Goal: Task Accomplishment & Management: Use online tool/utility

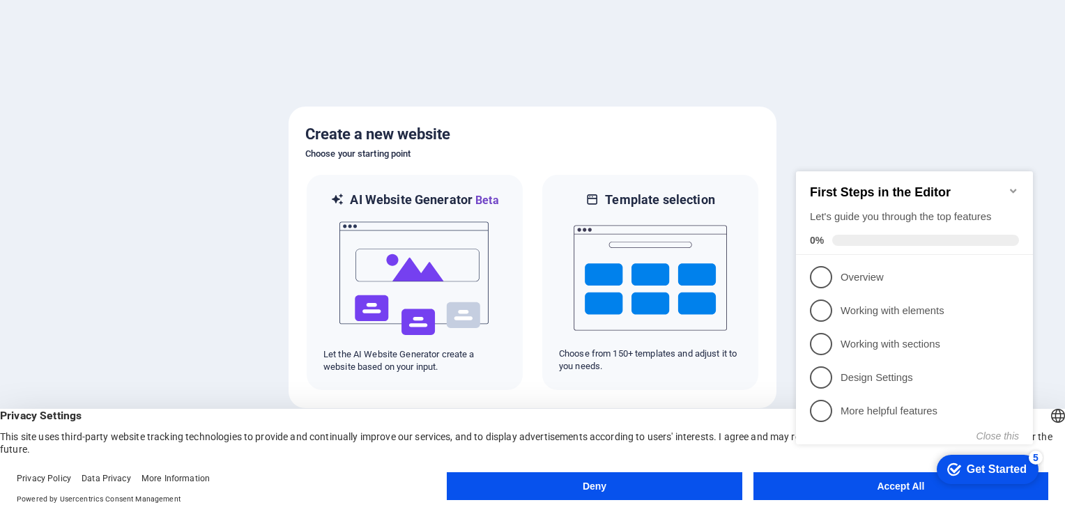
click at [878, 486] on div "checkmark Get Started 5 First Steps in the Editor Let's guide you through the t…" at bounding box center [917, 323] width 254 height 333
click at [889, 492] on appcues-checklist "Contextual help checklist present on screen" at bounding box center [917, 325] width 254 height 337
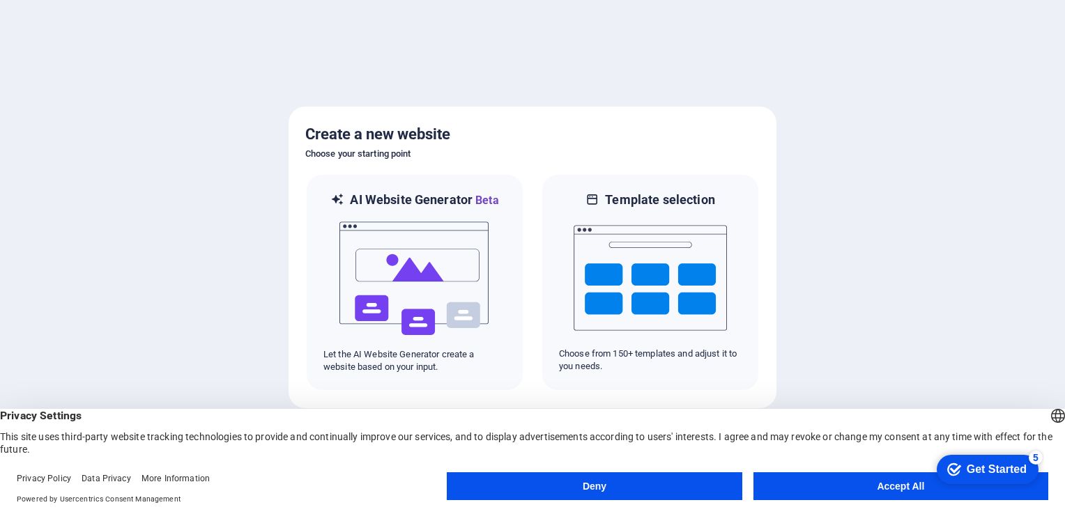
click at [896, 487] on button "Accept All" at bounding box center [901, 487] width 295 height 28
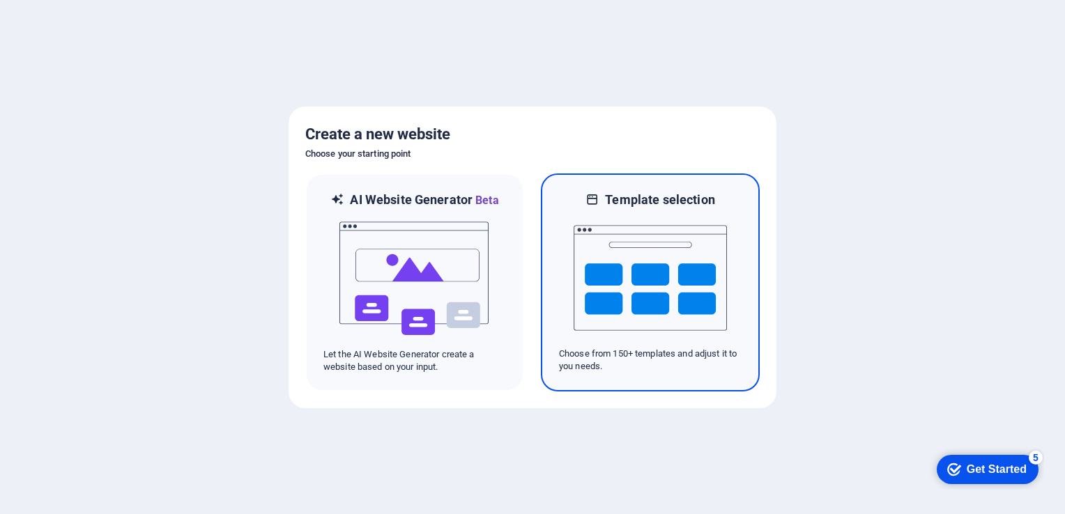
click at [651, 213] on img at bounding box center [650, 277] width 153 height 139
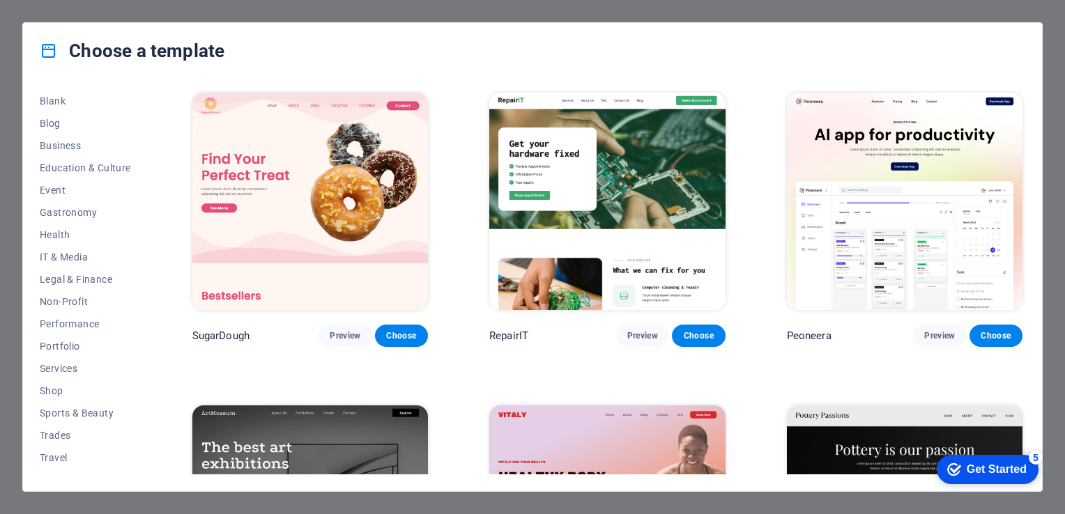
scroll to position [194, 0]
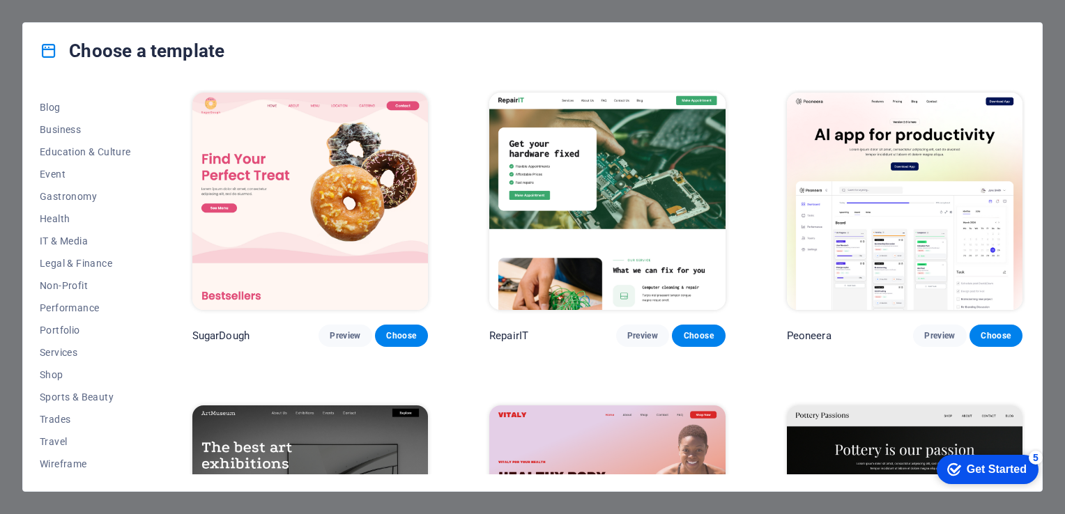
drag, startPoint x: 146, startPoint y: 289, endPoint x: 148, endPoint y: 254, distance: 34.9
click at [148, 254] on div "All Templates My Templates New Trending Landingpage Multipager Onepager Art & D…" at bounding box center [94, 282] width 108 height 385
click at [633, 335] on span "Preview" at bounding box center [642, 335] width 31 height 11
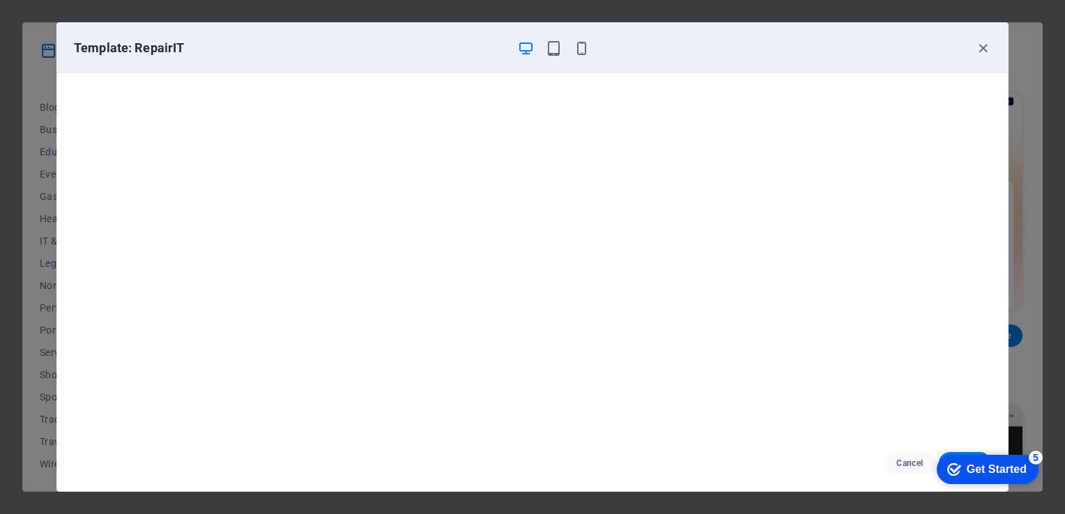
click at [1036, 457] on div "5" at bounding box center [1036, 458] width 14 height 14
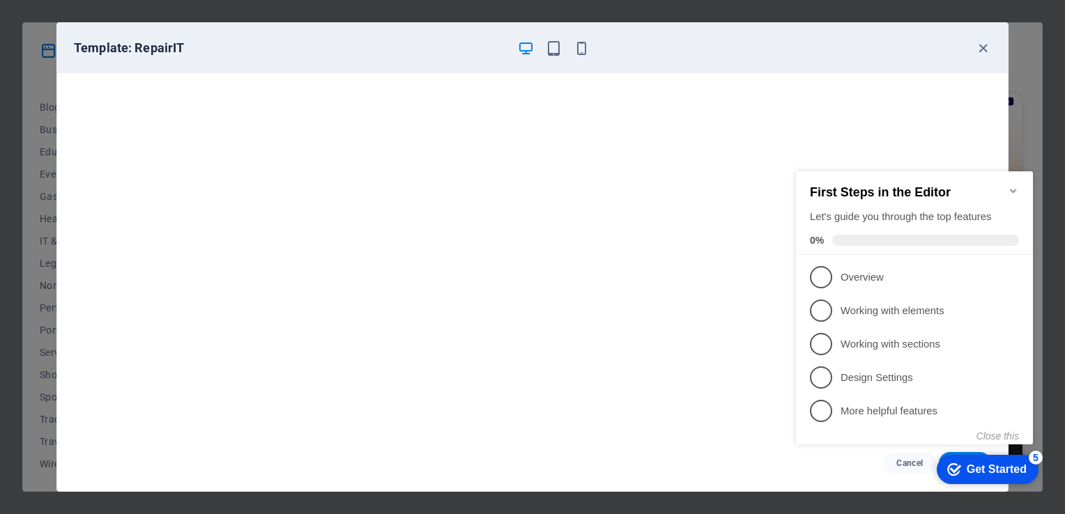
click at [897, 475] on div "checkmark Get Started 5 First Steps in the Editor Let's guide you through the t…" at bounding box center [917, 320] width 254 height 339
click at [986, 45] on icon "button" at bounding box center [983, 48] width 16 height 16
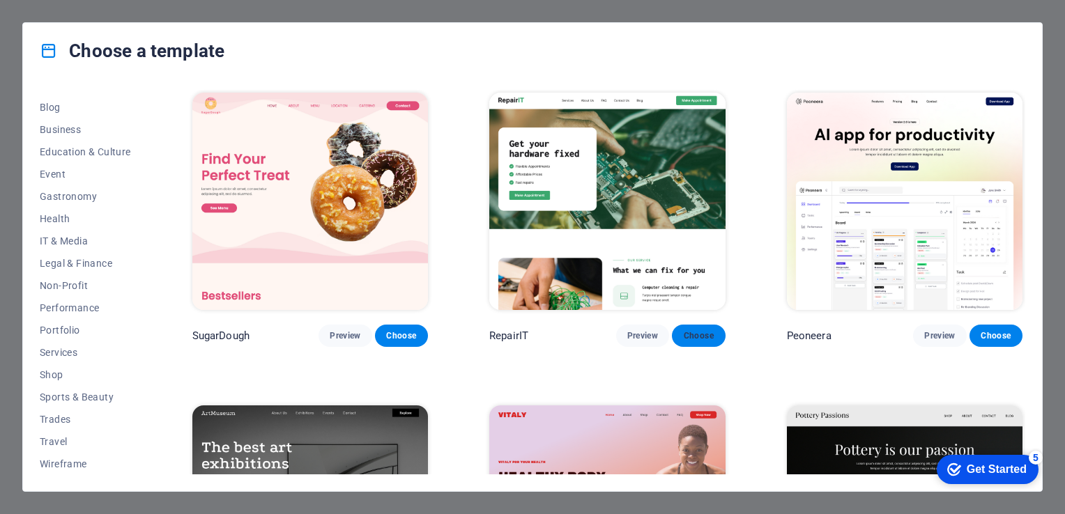
click at [700, 332] on span "Choose" at bounding box center [698, 335] width 31 height 11
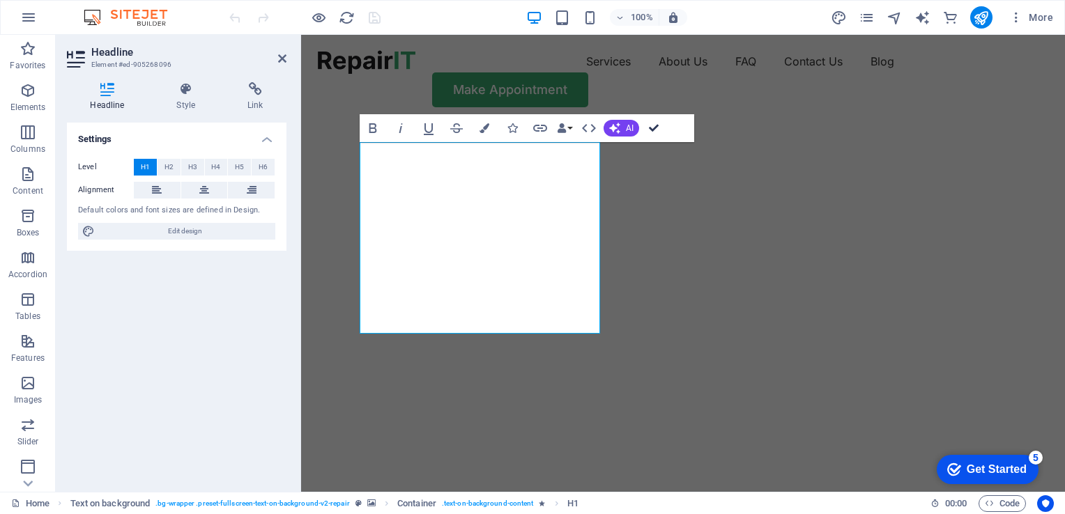
drag, startPoint x: 657, startPoint y: 123, endPoint x: 587, endPoint y: 101, distance: 73.9
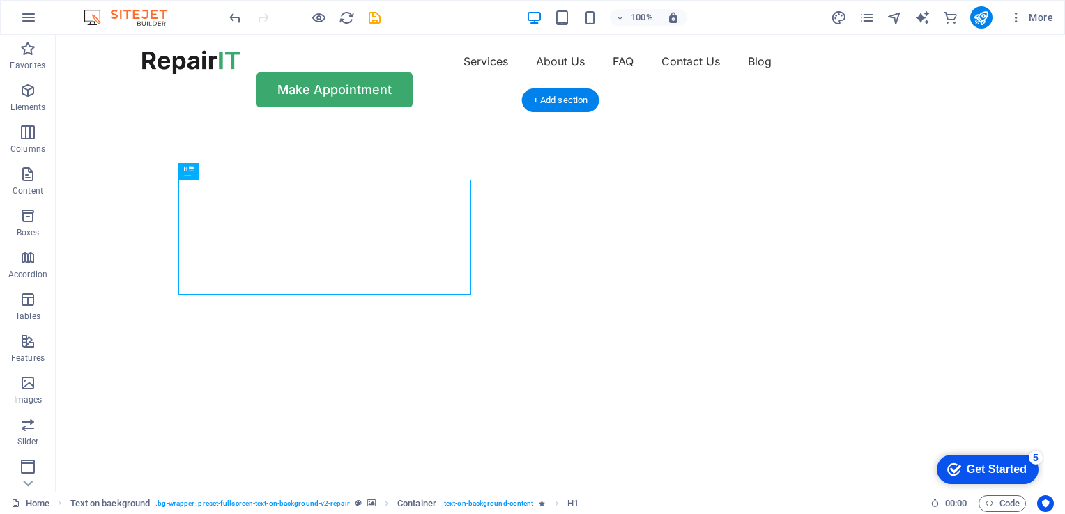
click at [616, 123] on img "1/2" at bounding box center [555, 123] width 999 height 0
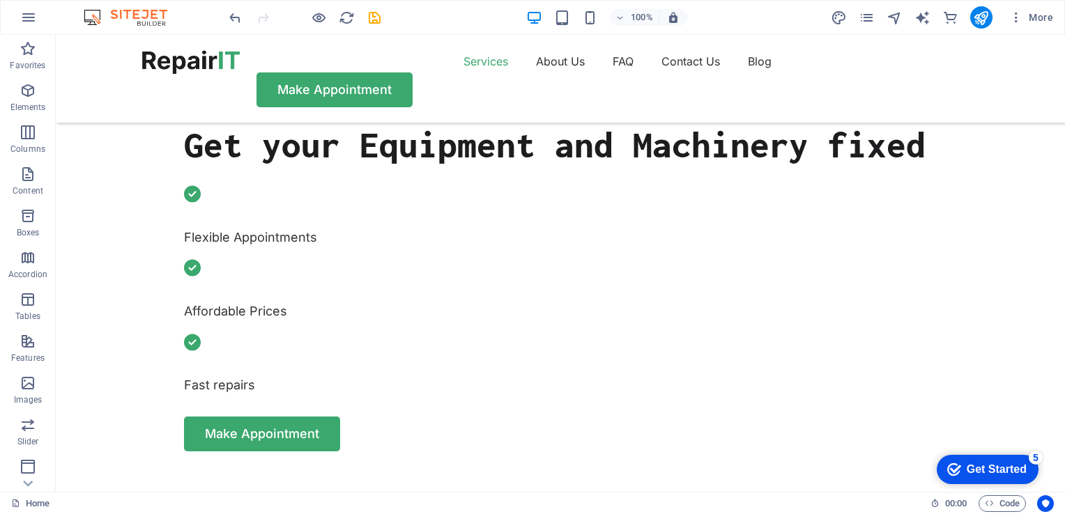
scroll to position [457, 0]
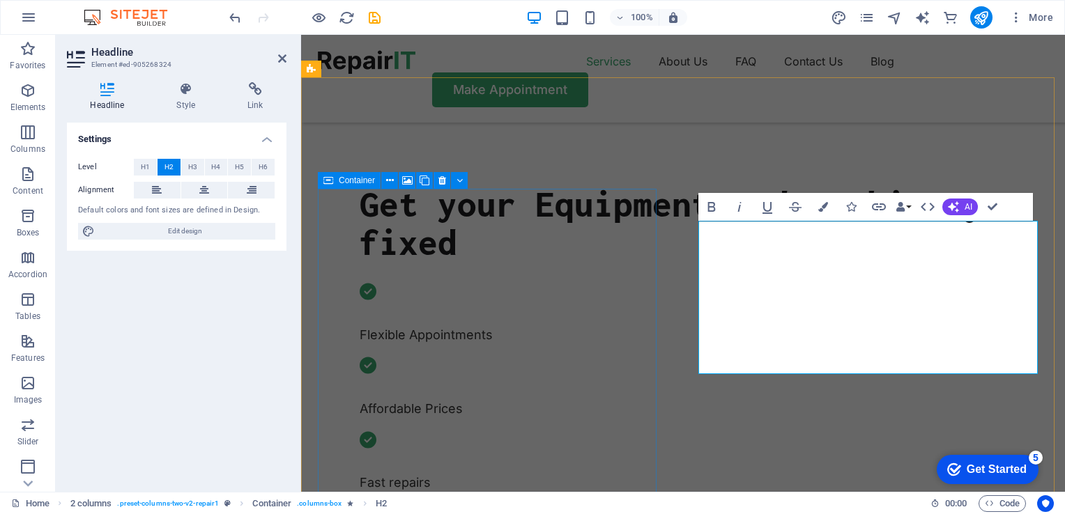
scroll to position [665, 5]
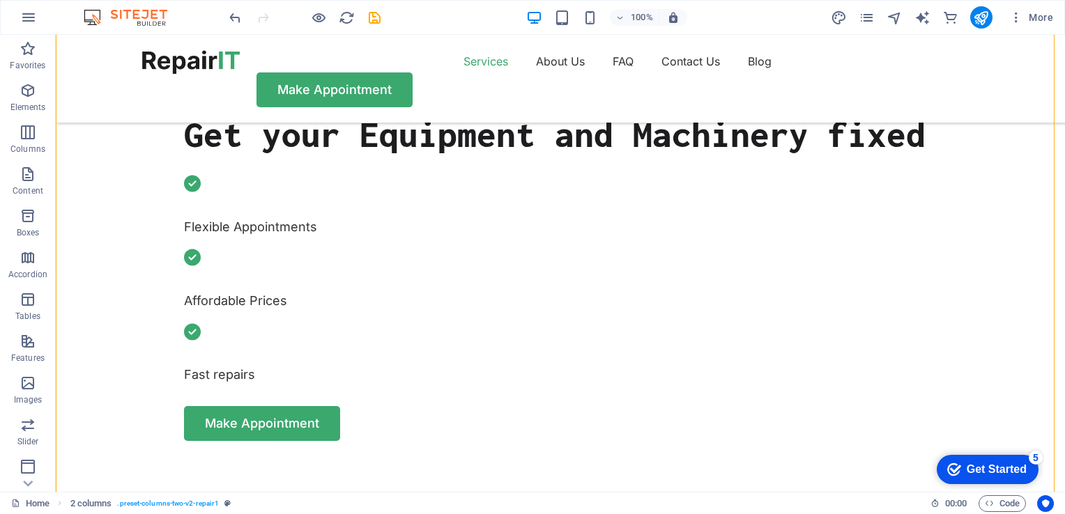
scroll to position [474, 0]
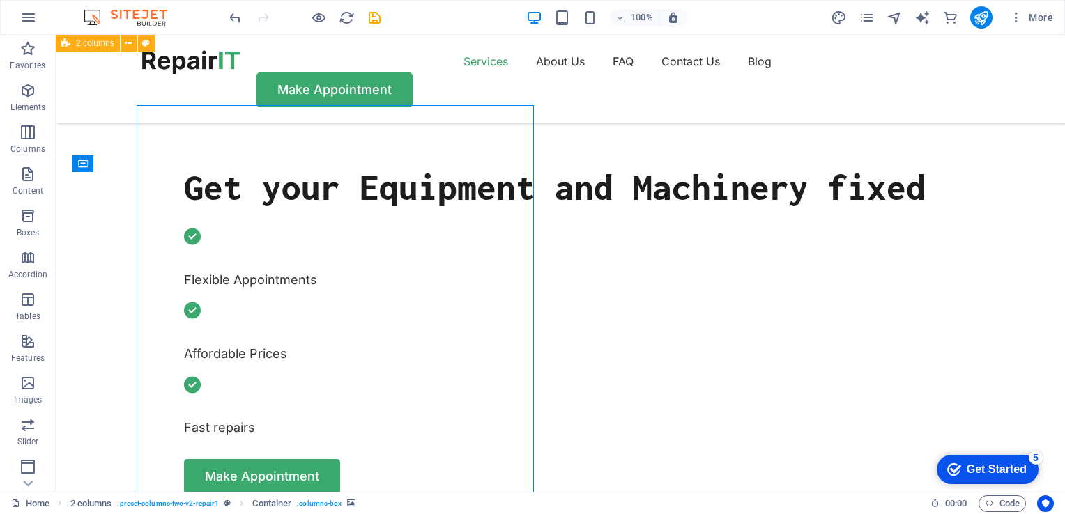
select select "px"
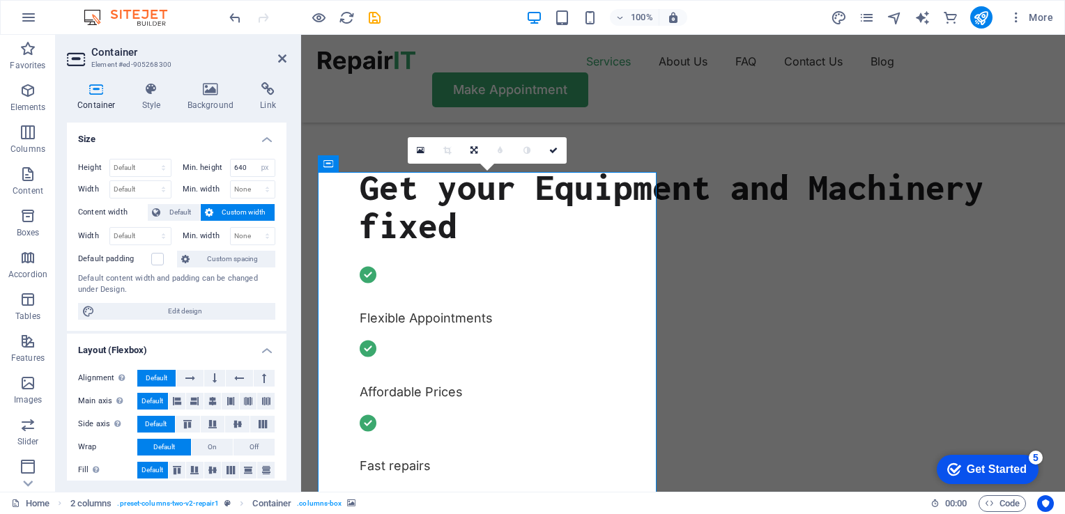
click at [420, 151] on icon at bounding box center [421, 151] width 8 height 10
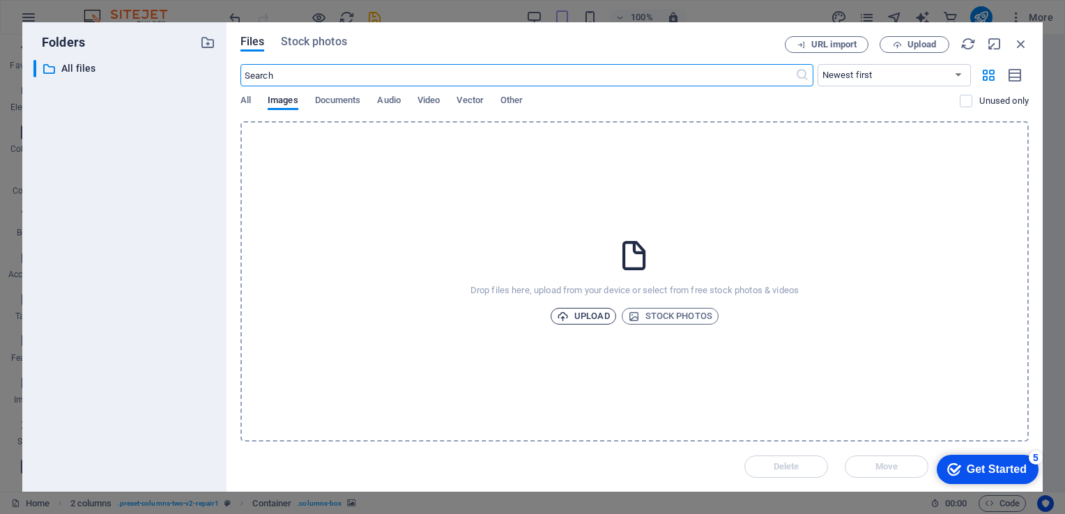
click at [579, 312] on span "Upload" at bounding box center [583, 316] width 53 height 17
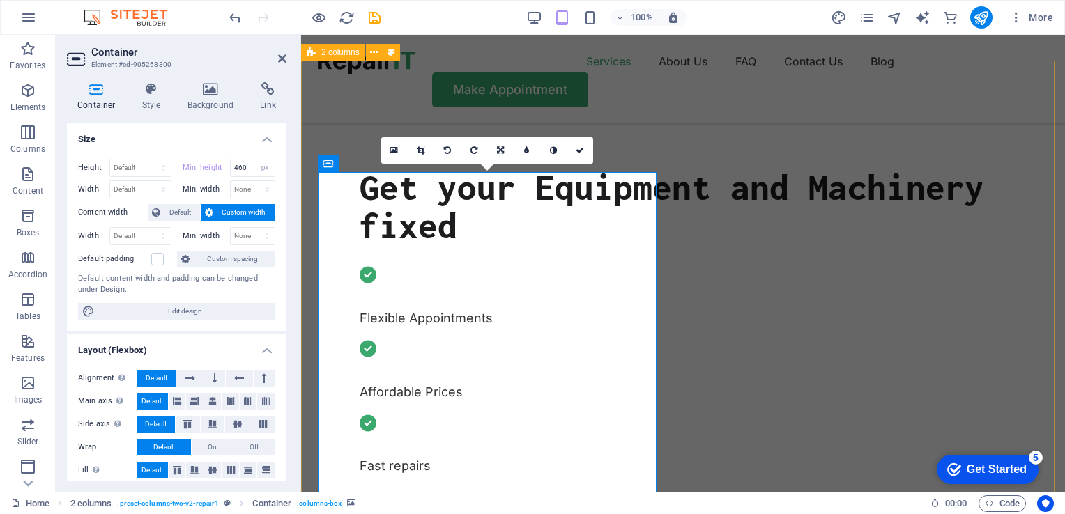
type input "640"
click at [577, 146] on icon at bounding box center [580, 150] width 8 height 8
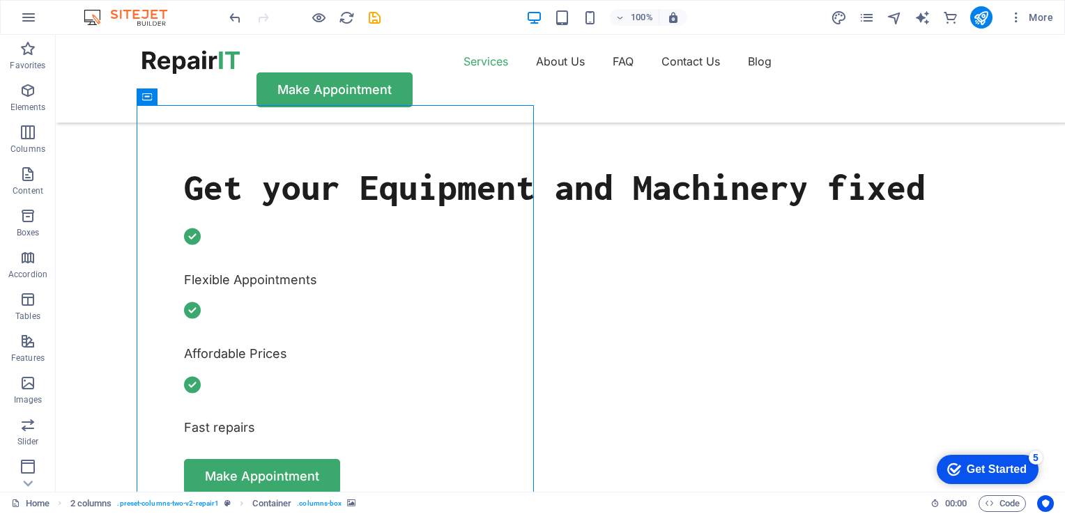
select select "px"
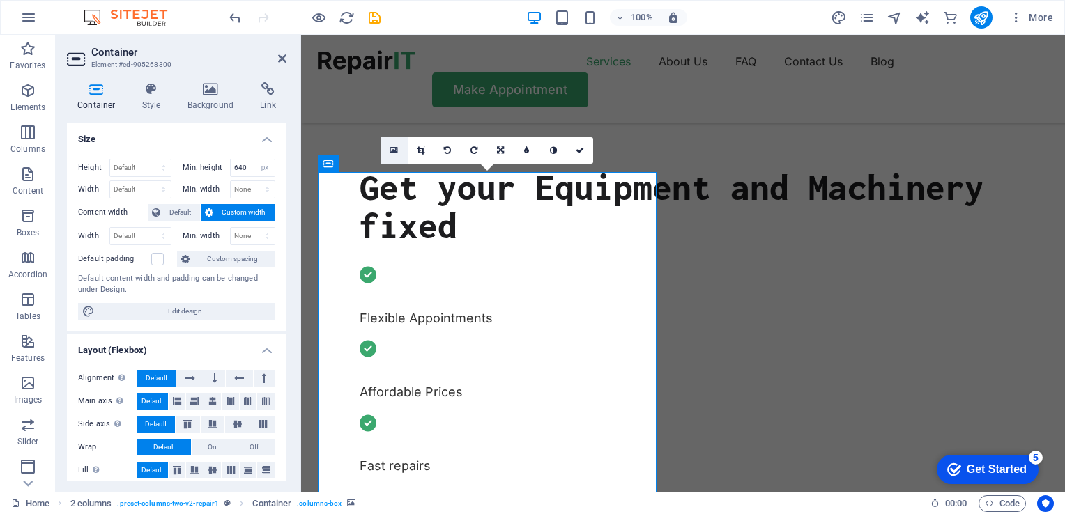
click at [397, 148] on icon at bounding box center [394, 151] width 8 height 10
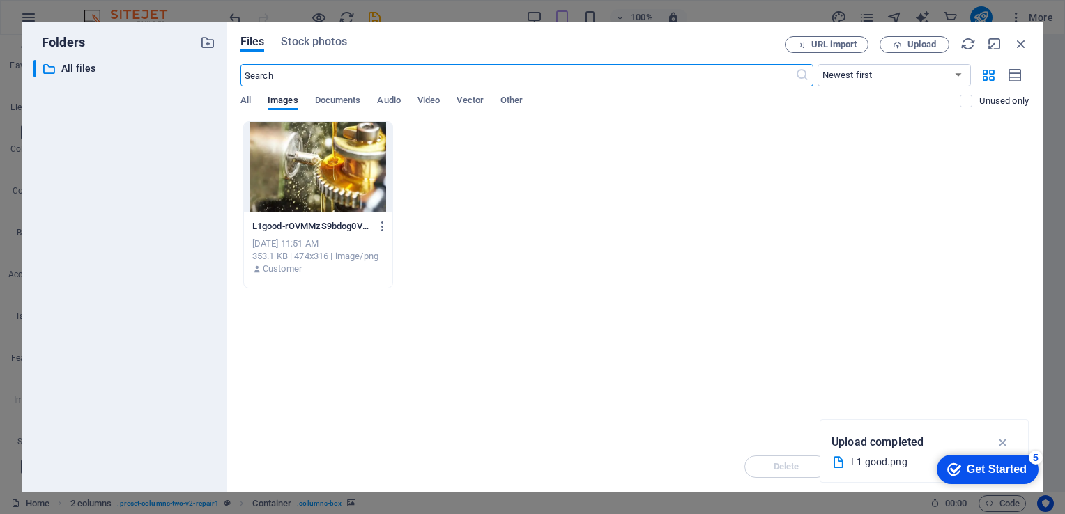
type input "460"
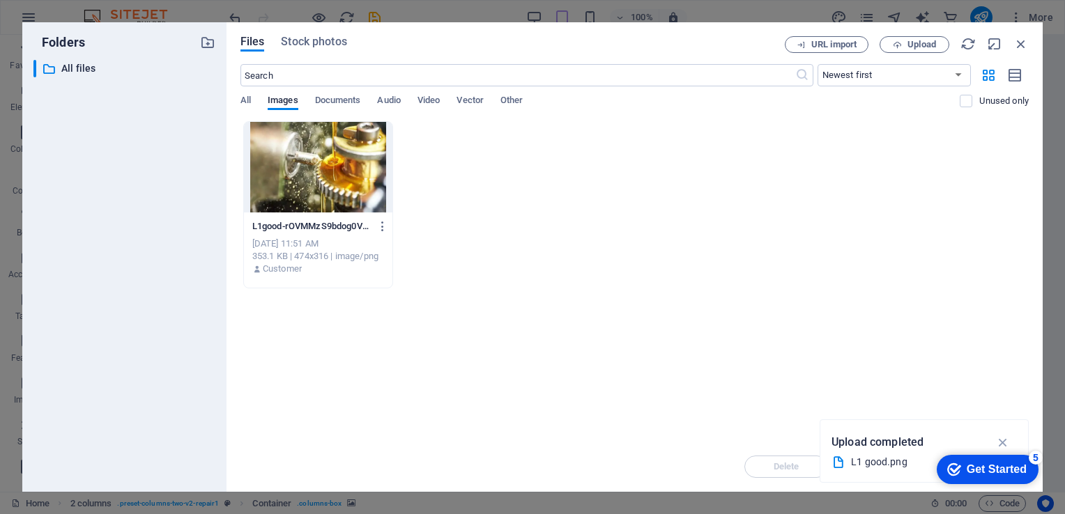
click at [449, 215] on div "L1good-rOVMMzS9bdog0VCtjSorSQ.png L1good-rOVMMzS9bdog0VCtjSorSQ.png Sep 4, 2025…" at bounding box center [634, 204] width 788 height 167
click at [247, 98] on span "All" at bounding box center [245, 102] width 10 height 20
click at [282, 104] on span "Images" at bounding box center [283, 102] width 31 height 20
click at [1004, 441] on icon "button" at bounding box center [1003, 442] width 16 height 15
drag, startPoint x: 993, startPoint y: 465, endPoint x: 998, endPoint y: 349, distance: 115.8
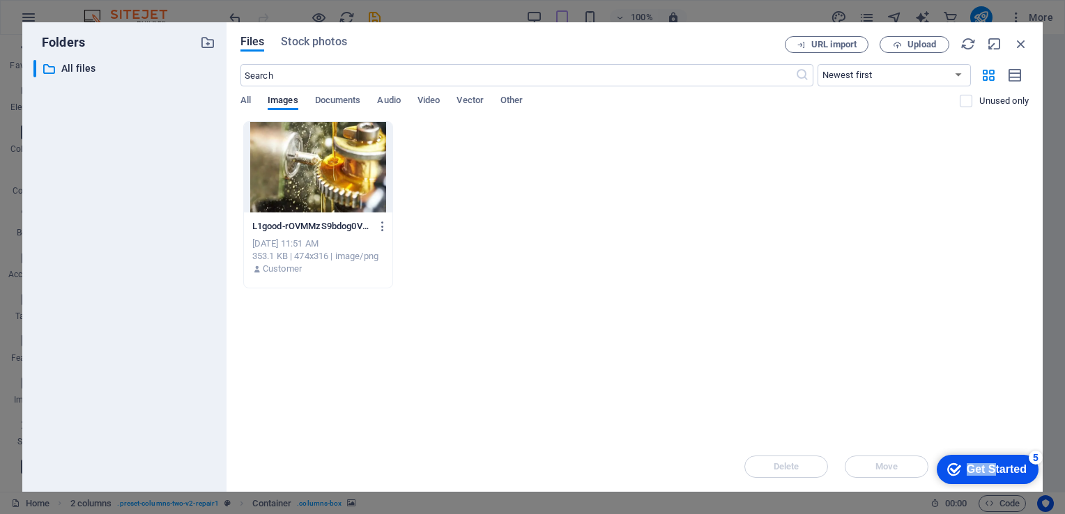
click at [998, 448] on html "checkmark Get Started 5 First Steps in the Editor Let's guide you through the t…" at bounding box center [985, 469] width 119 height 42
click at [310, 45] on span "Stock photos" at bounding box center [314, 41] width 66 height 17
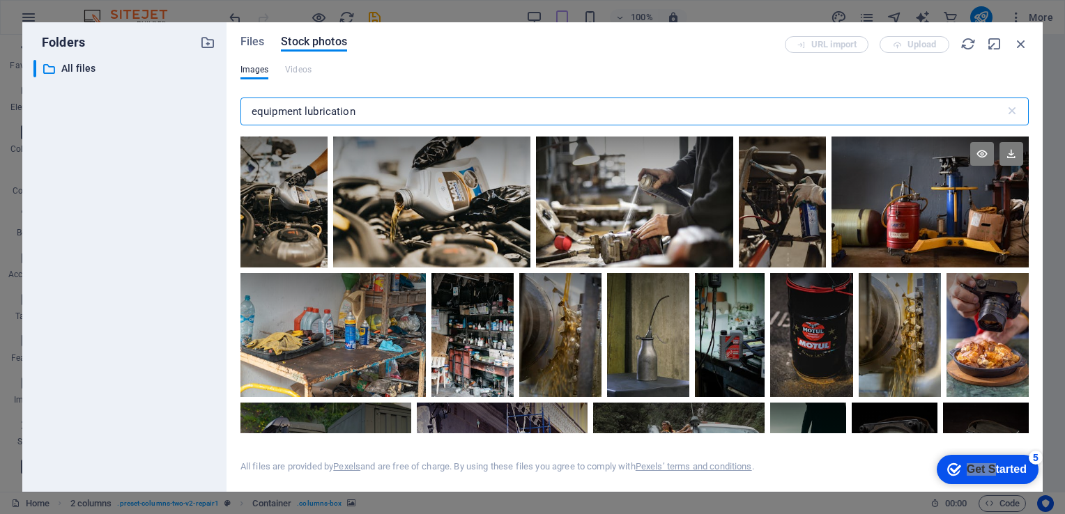
type input "equipment lubrication"
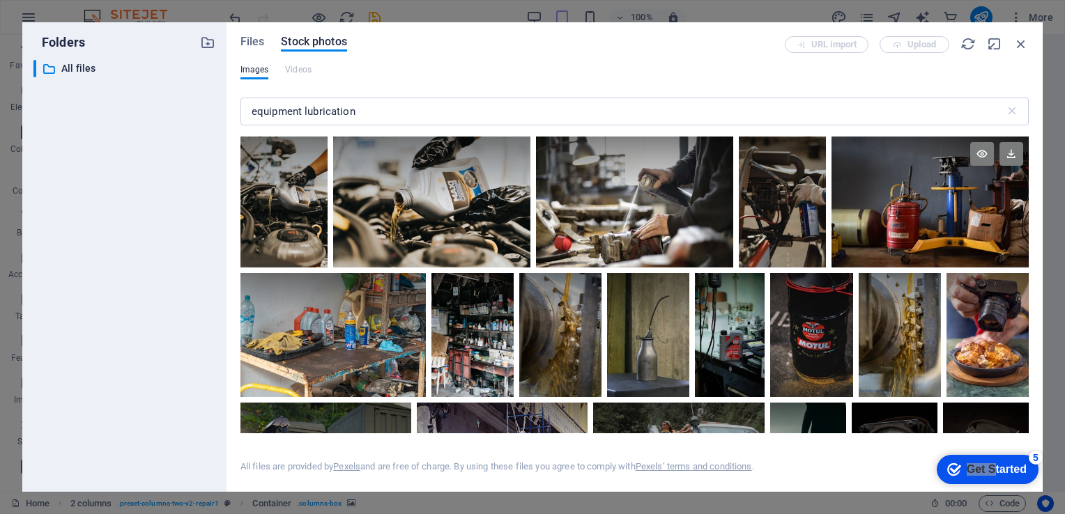
click at [957, 178] on div at bounding box center [930, 170] width 197 height 66
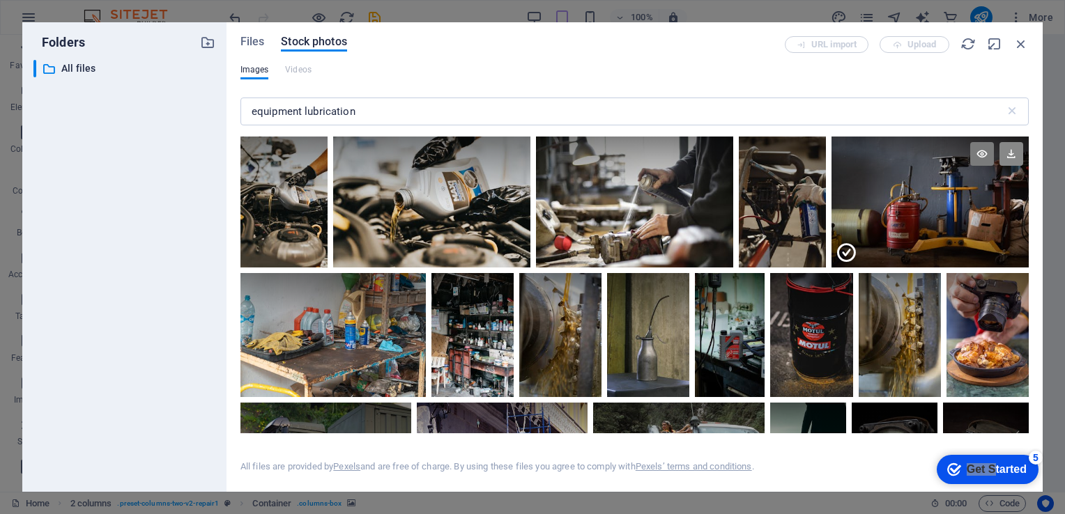
click at [1007, 156] on icon at bounding box center [1012, 154] width 24 height 24
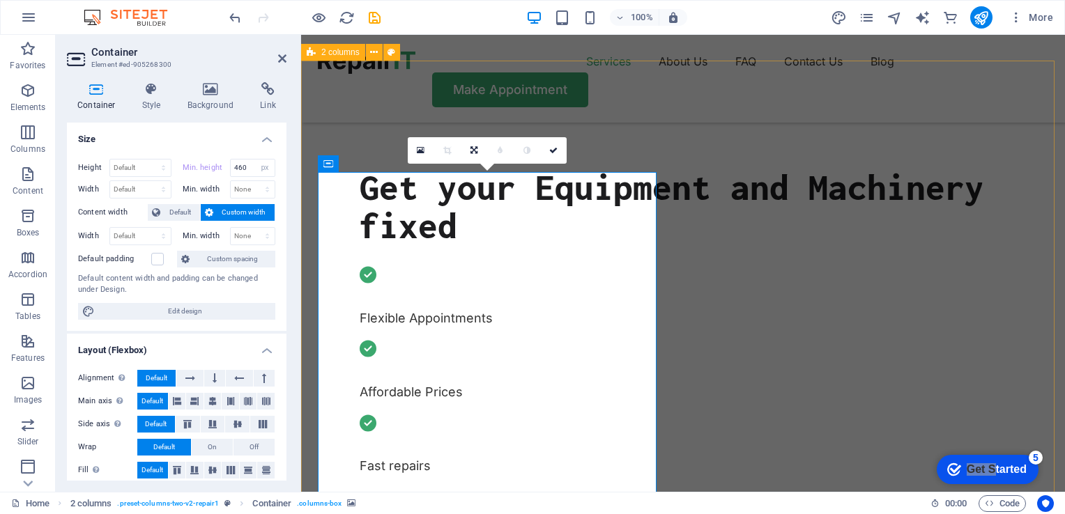
type input "640"
click at [557, 149] on icon at bounding box center [553, 150] width 8 height 8
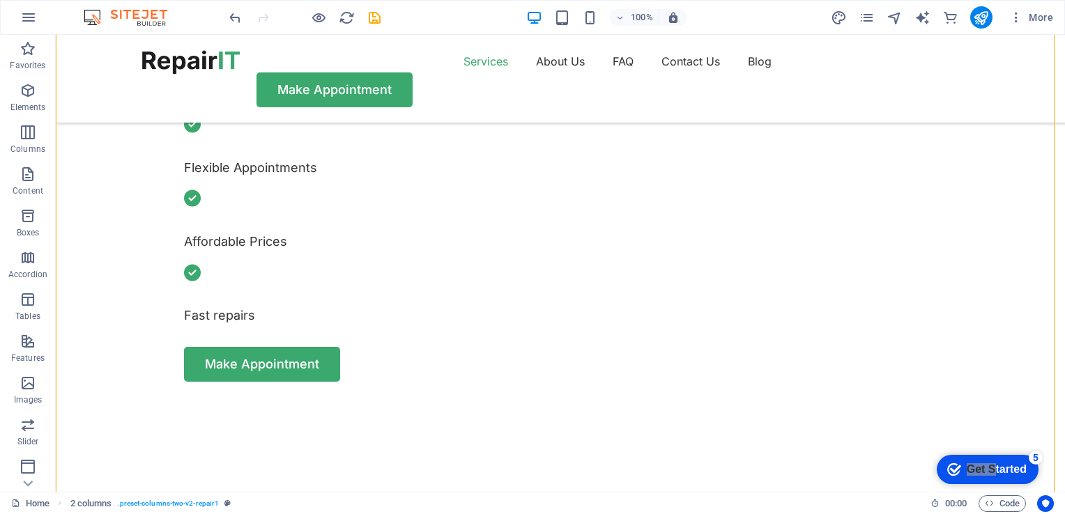
scroll to position [540, 0]
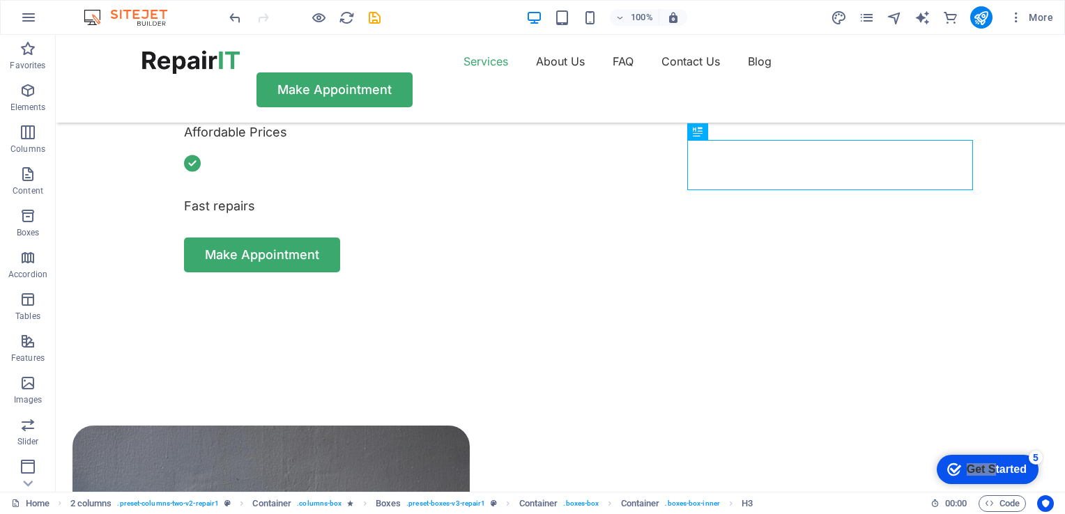
scroll to position [678, 0]
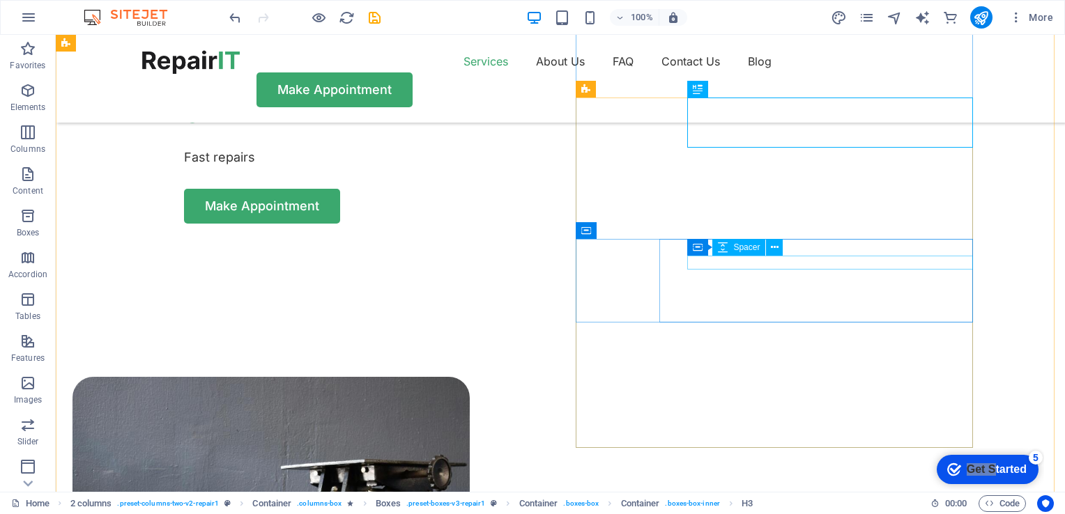
click at [786, 252] on div "Container Spacer" at bounding box center [739, 247] width 105 height 17
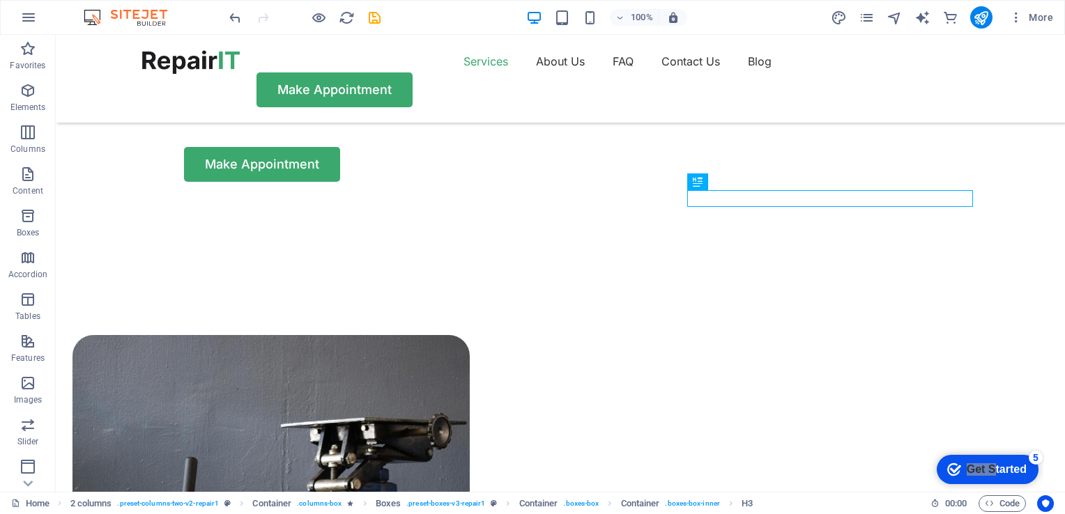
scroll to position [726, 0]
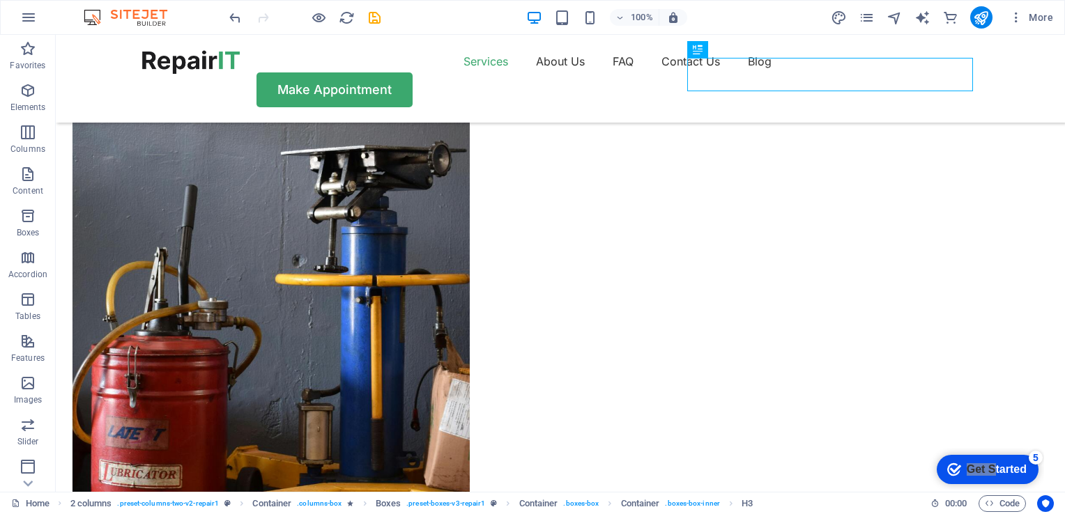
scroll to position [998, 0]
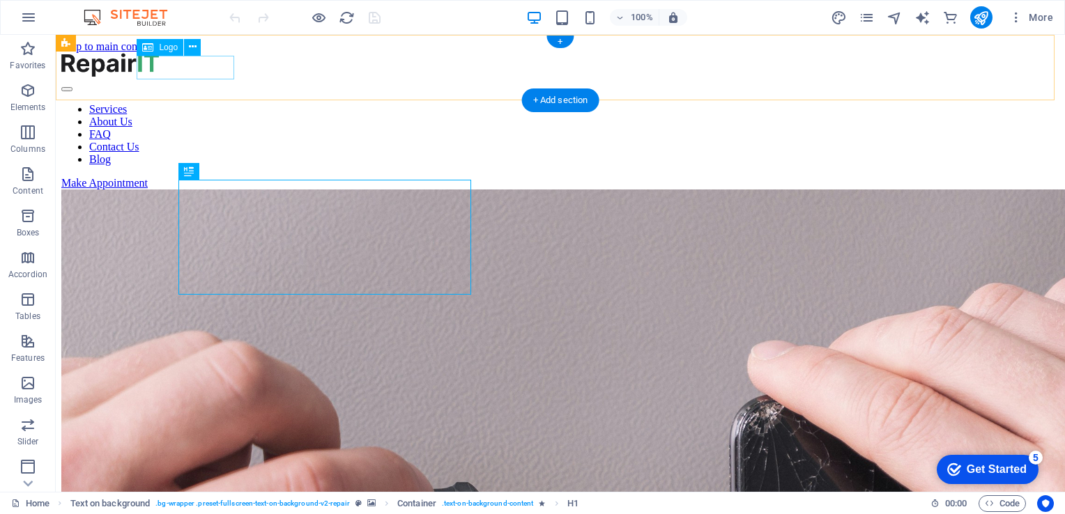
click at [201, 63] on div at bounding box center [560, 66] width 998 height 26
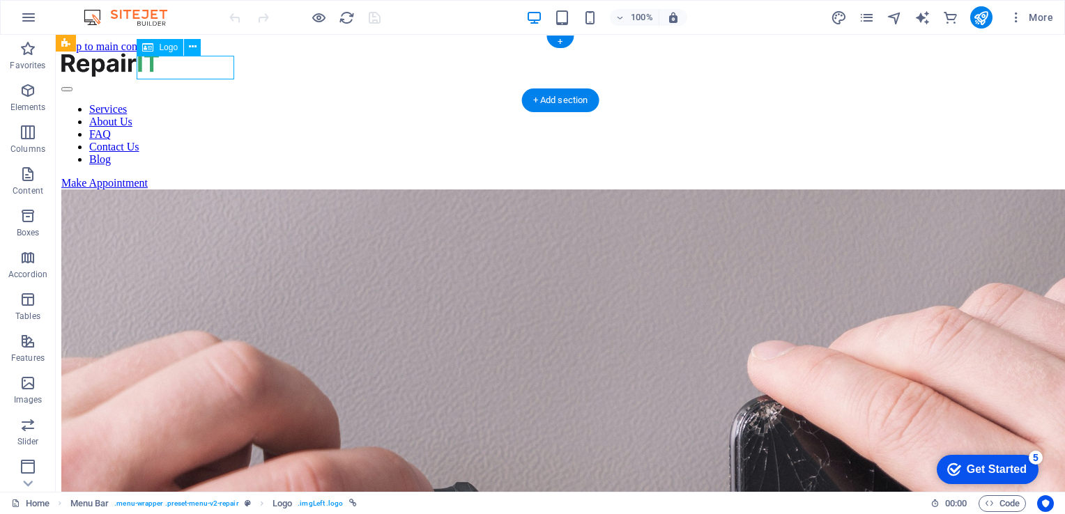
click at [201, 63] on div at bounding box center [560, 66] width 998 height 26
select select "px"
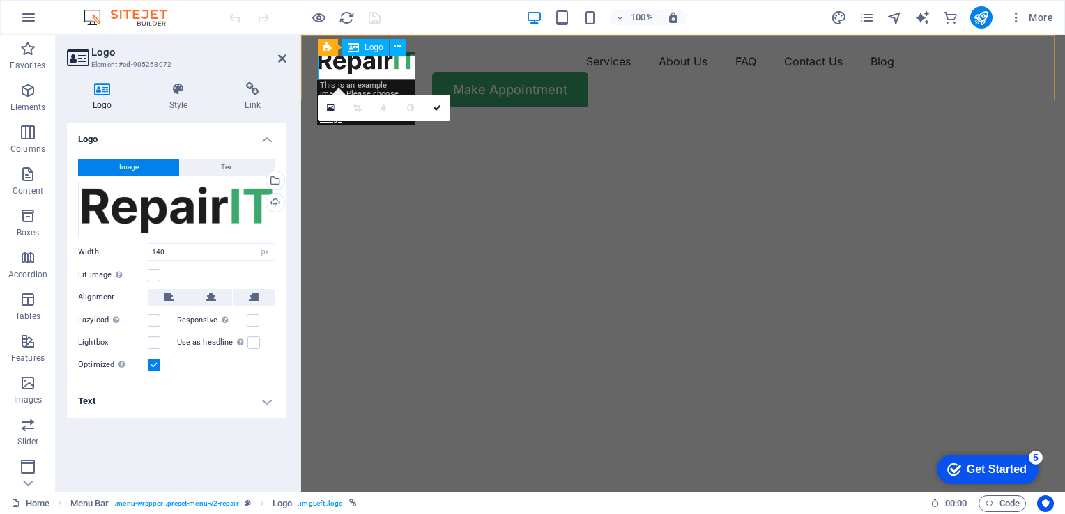
click at [387, 65] on div at bounding box center [367, 62] width 98 height 24
click at [229, 170] on span "Text" at bounding box center [227, 167] width 13 height 17
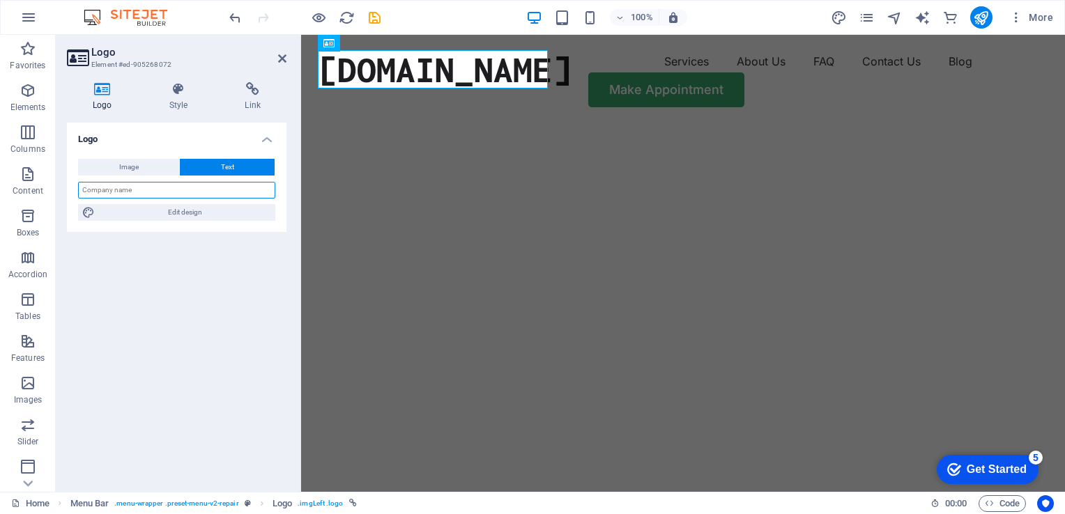
click at [139, 189] on input "text" at bounding box center [176, 190] width 197 height 17
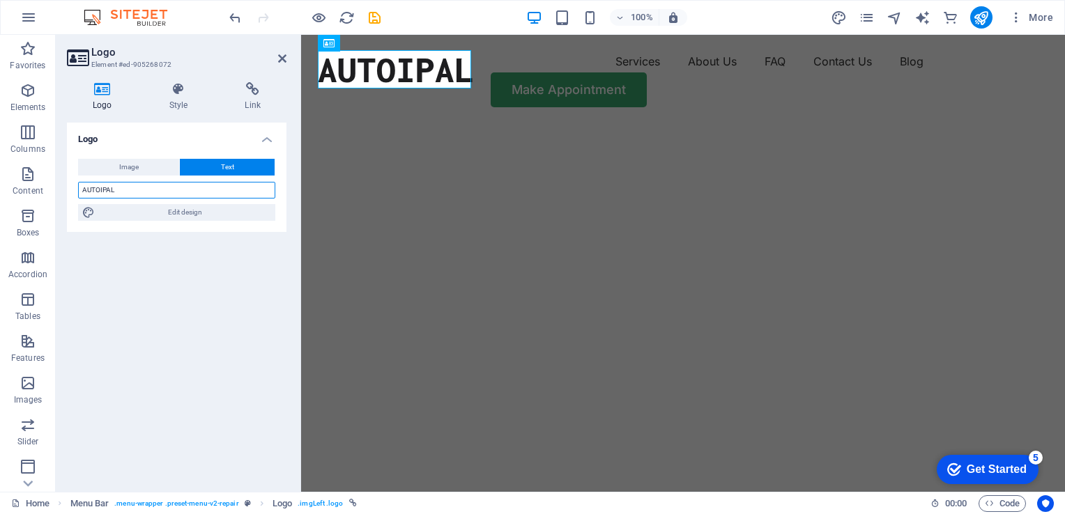
type input "AUTOIPAL"
click at [492, 61] on nav "Services About Us FAQ Contact Us Blog" at bounding box center [683, 61] width 731 height 22
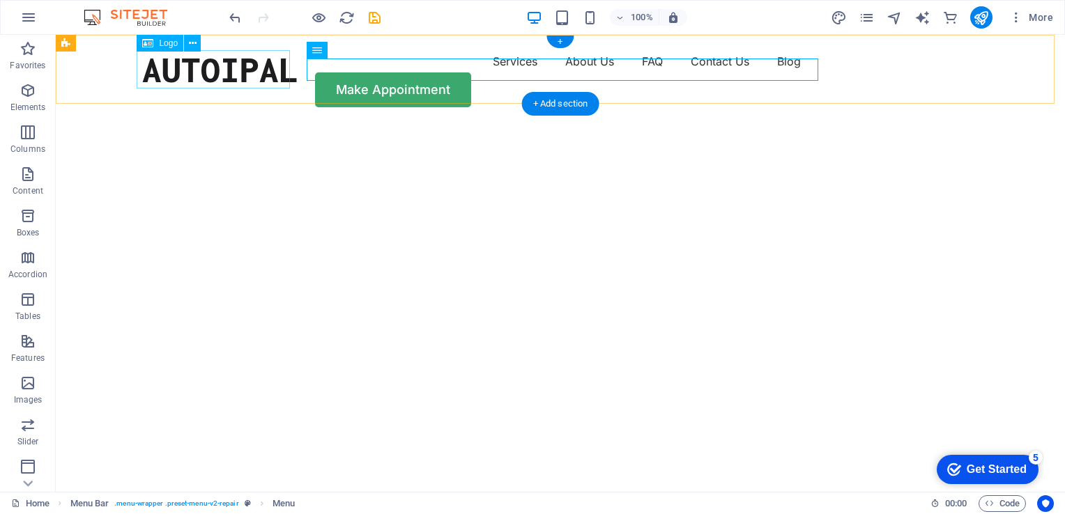
click at [187, 68] on div "AUTOIPAL" at bounding box center [220, 69] width 156 height 38
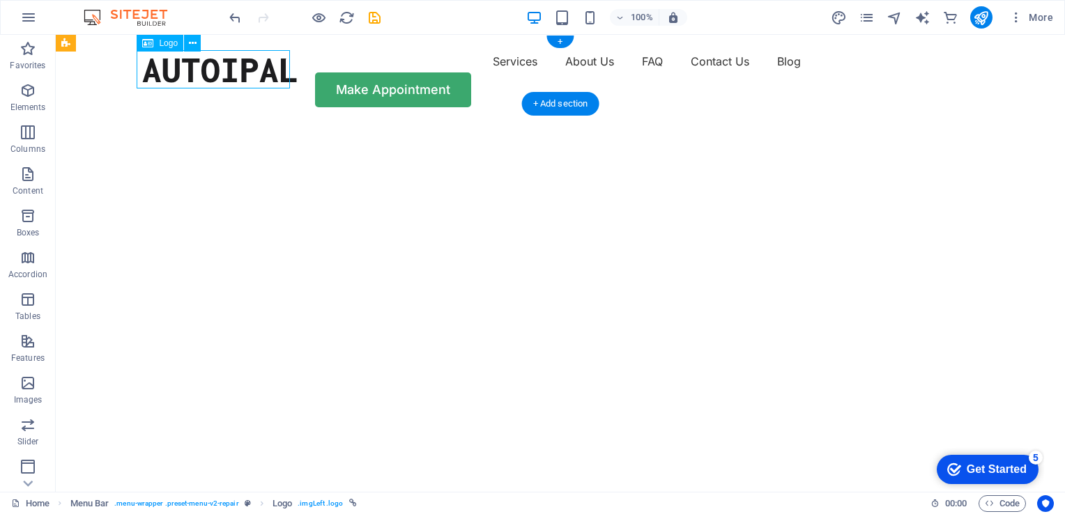
click at [187, 68] on div "AUTOIPAL" at bounding box center [220, 69] width 156 height 38
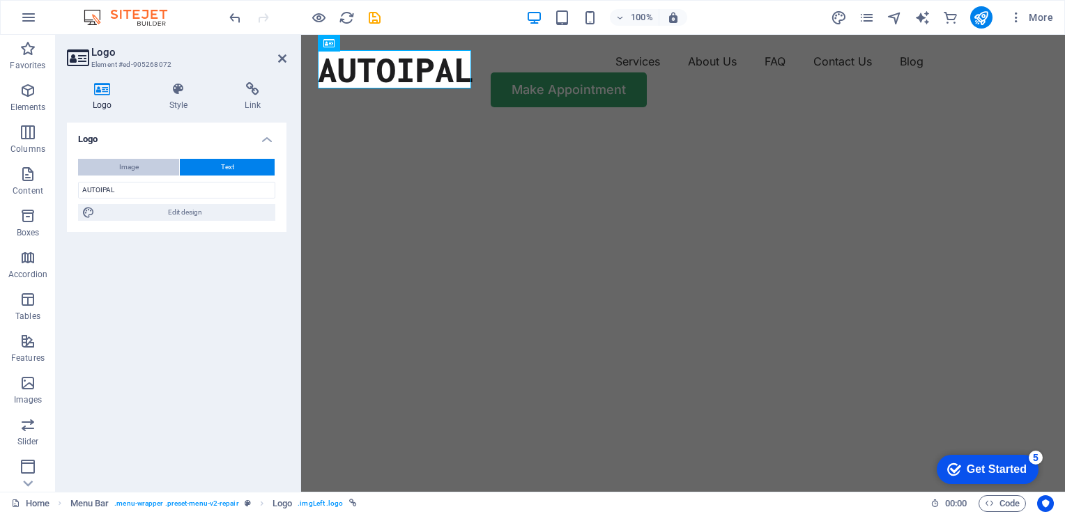
click at [125, 167] on span "Image" at bounding box center [129, 167] width 20 height 17
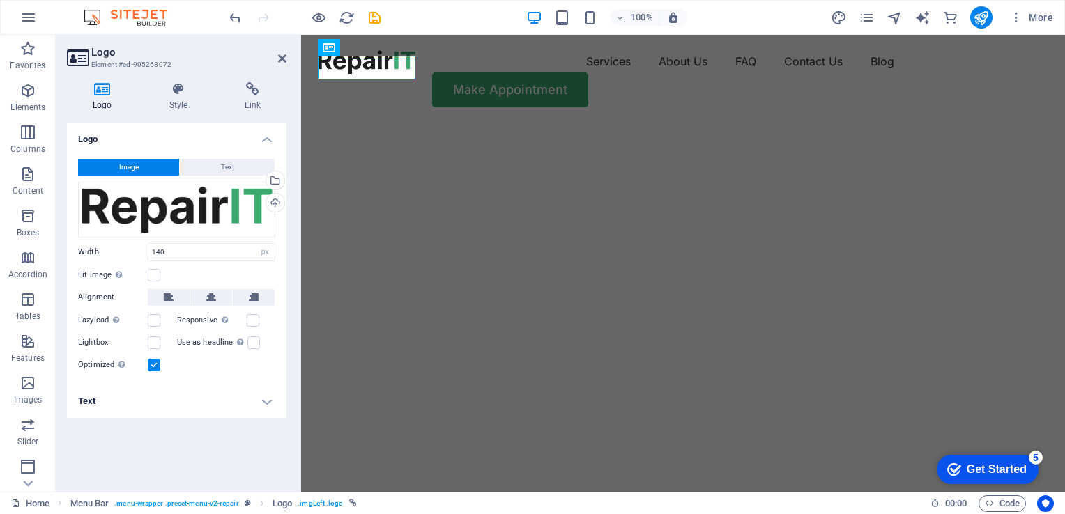
click at [125, 167] on span "Image" at bounding box center [129, 167] width 20 height 17
click at [480, 95] on div "Services About Us FAQ Contact Us Blog Make Appointment" at bounding box center [683, 79] width 764 height 88
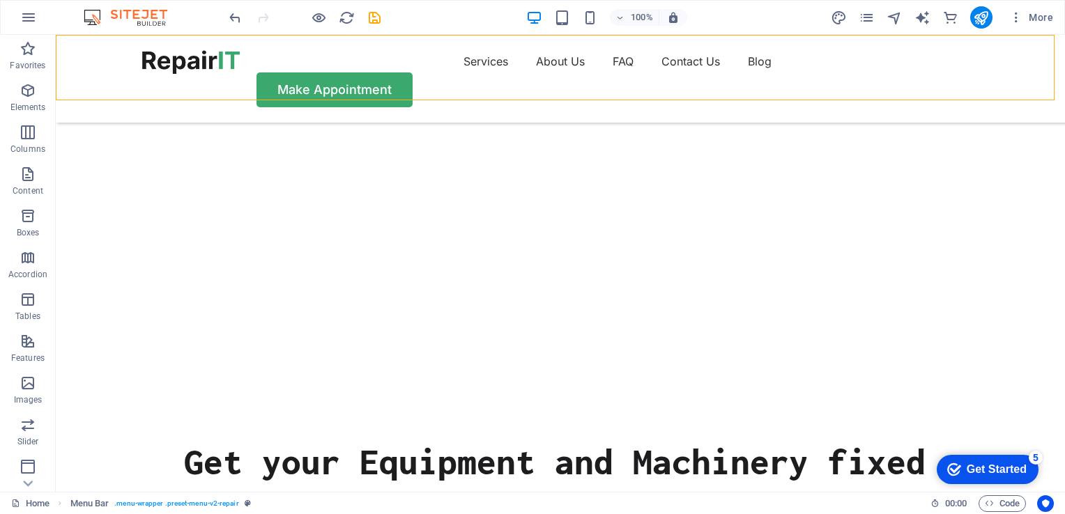
scroll to position [98, 0]
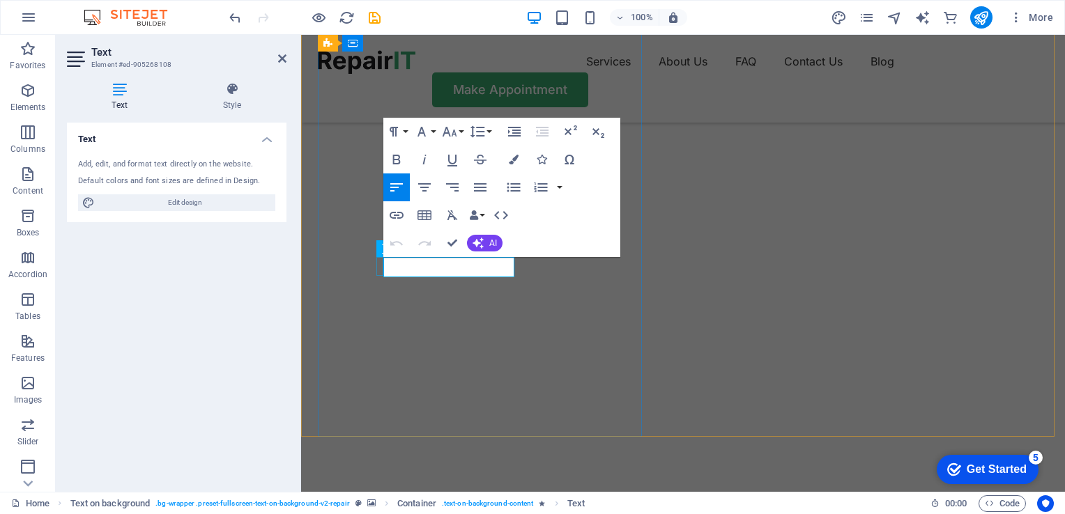
drag, startPoint x: 512, startPoint y: 265, endPoint x: 379, endPoint y: 265, distance: 133.1
drag, startPoint x: 513, startPoint y: 265, endPoint x: 382, endPoint y: 267, distance: 131.1
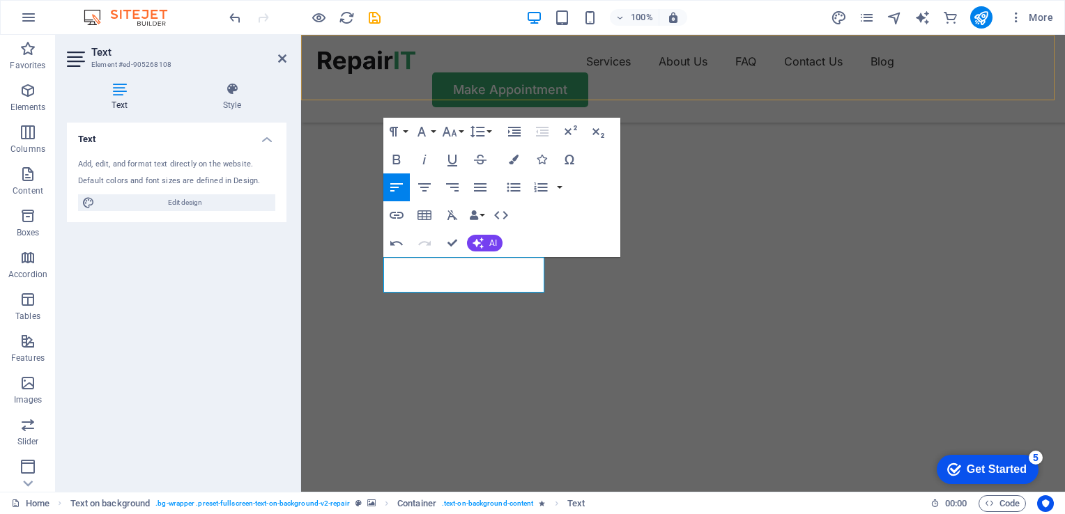
scroll to position [103, 6]
drag, startPoint x: 454, startPoint y: 266, endPoint x: 396, endPoint y: 266, distance: 58.6
drag, startPoint x: 526, startPoint y: 268, endPoint x: 448, endPoint y: 268, distance: 78.1
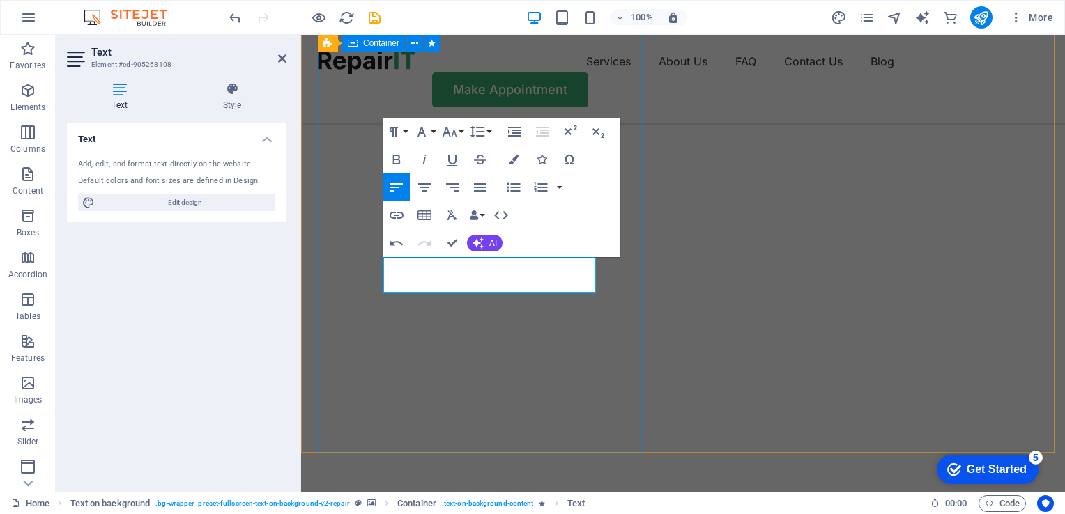
drag, startPoint x: 496, startPoint y: 288, endPoint x: 379, endPoint y: 283, distance: 117.2
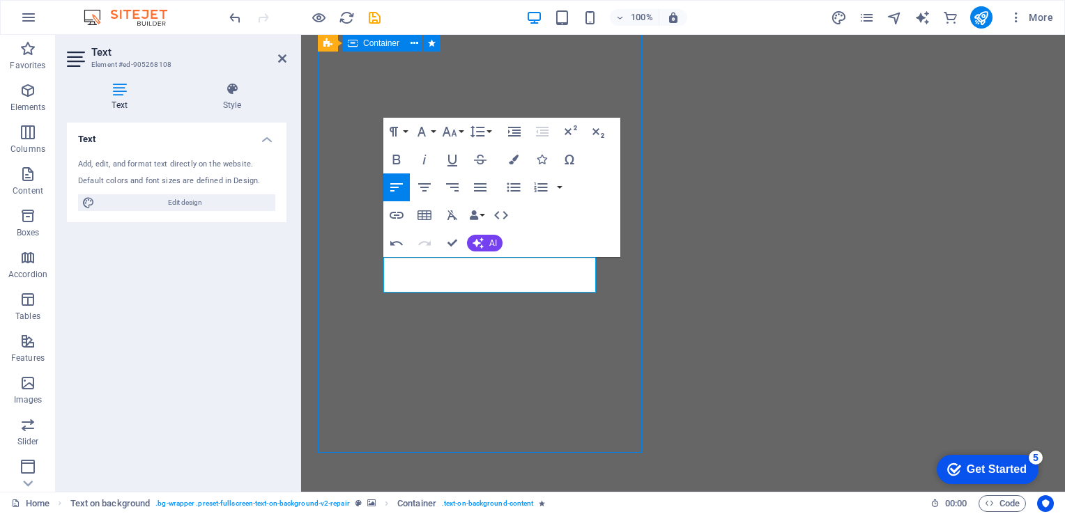
scroll to position [20, 0]
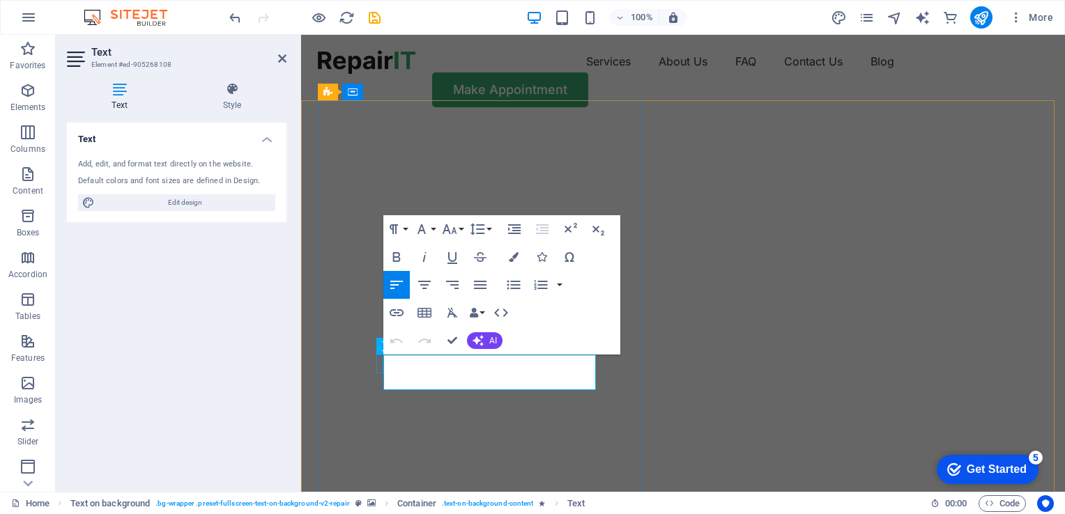
drag, startPoint x: 594, startPoint y: 362, endPoint x: 379, endPoint y: 367, distance: 215.5
click at [434, 228] on button "Font Family" at bounding box center [424, 229] width 26 height 28
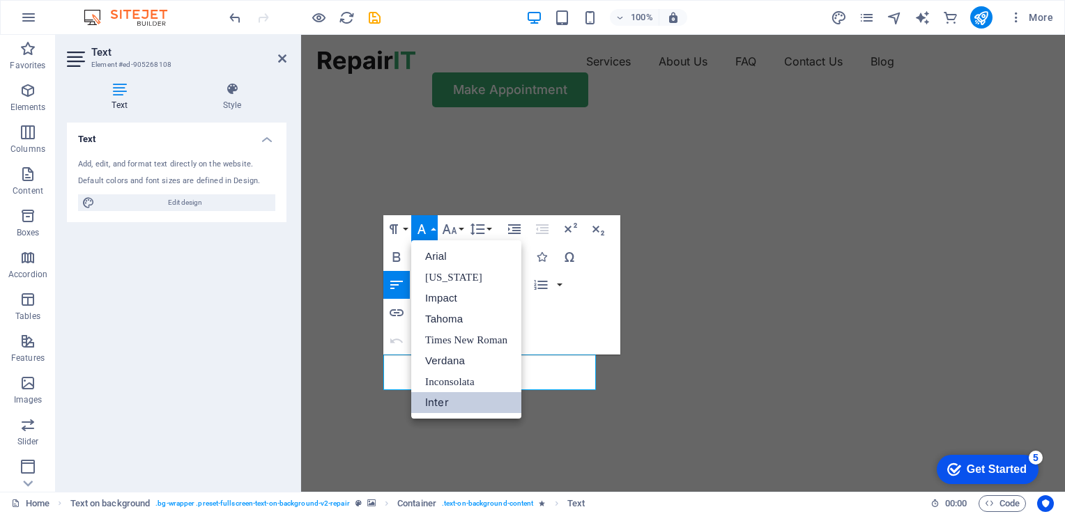
click at [434, 228] on button "Font Family" at bounding box center [424, 229] width 26 height 28
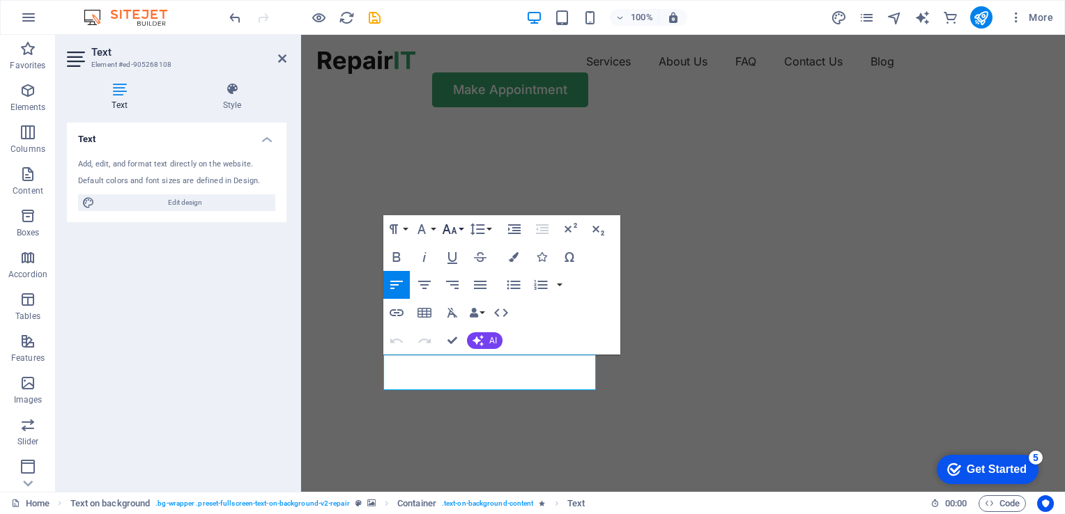
click at [460, 228] on button "Font Size" at bounding box center [452, 229] width 26 height 28
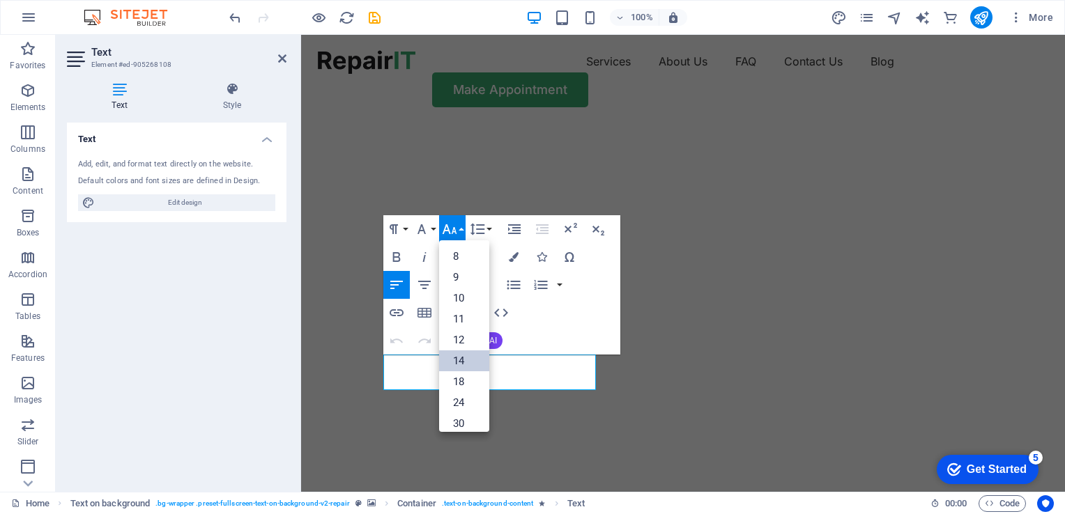
click at [457, 358] on link "14" at bounding box center [464, 361] width 50 height 21
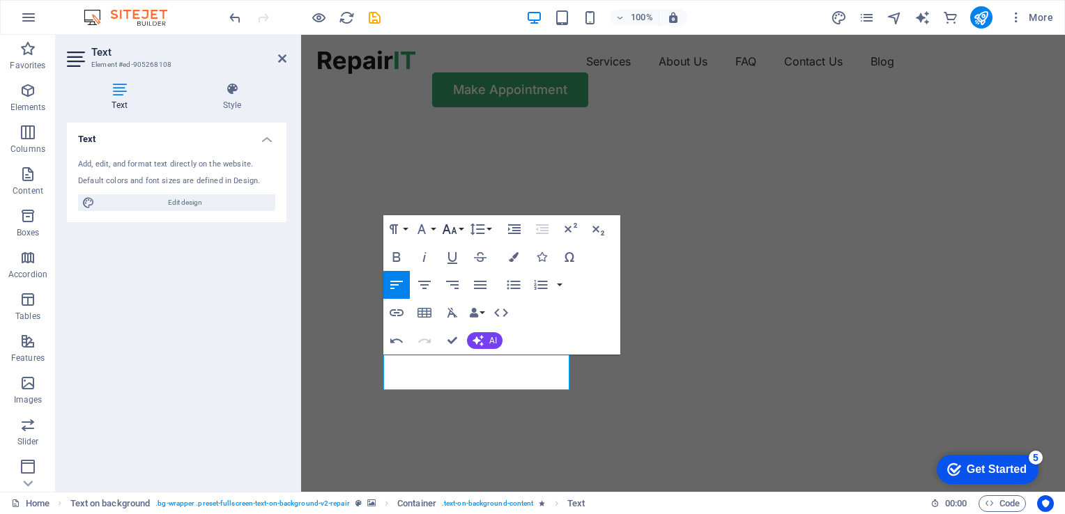
click at [462, 227] on button "Font Size" at bounding box center [452, 229] width 26 height 28
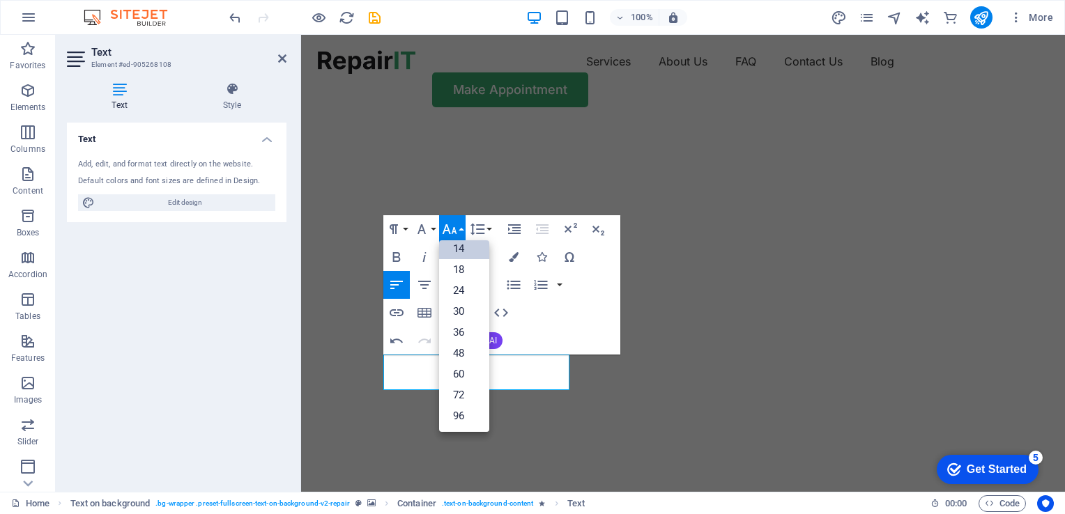
scroll to position [112, 0]
click at [460, 330] on link "36" at bounding box center [464, 333] width 50 height 21
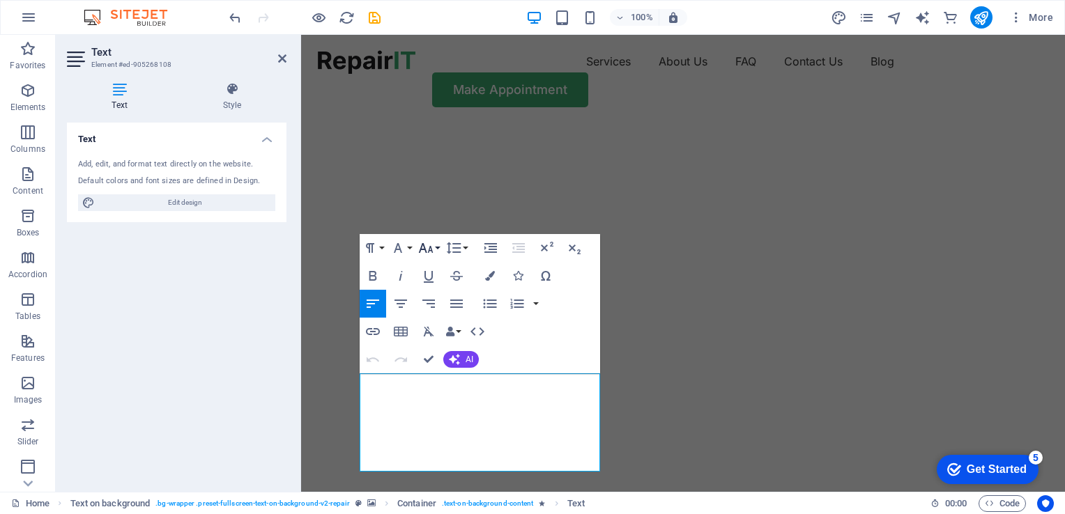
click at [436, 252] on button "Font Size" at bounding box center [428, 248] width 26 height 28
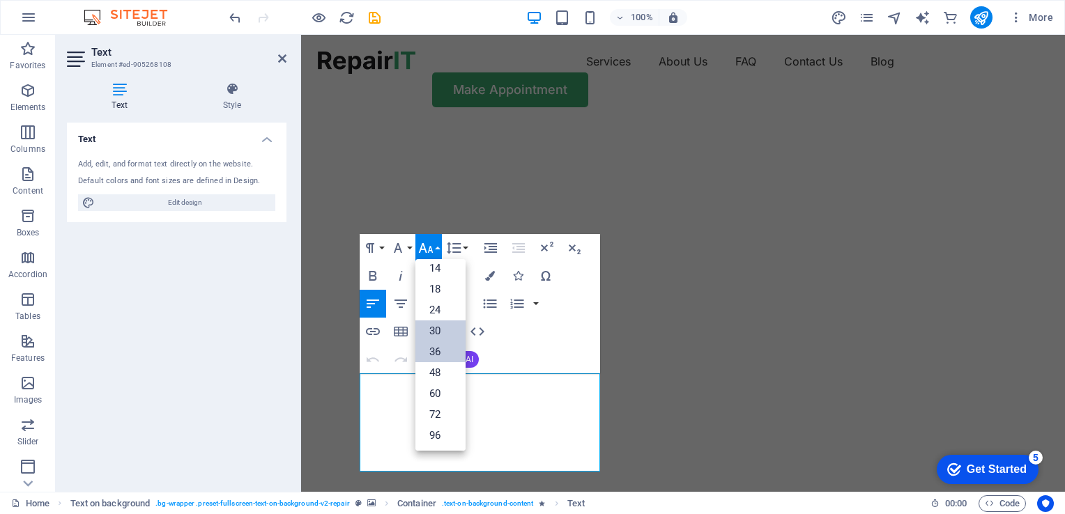
click at [432, 327] on link "30" at bounding box center [440, 331] width 50 height 21
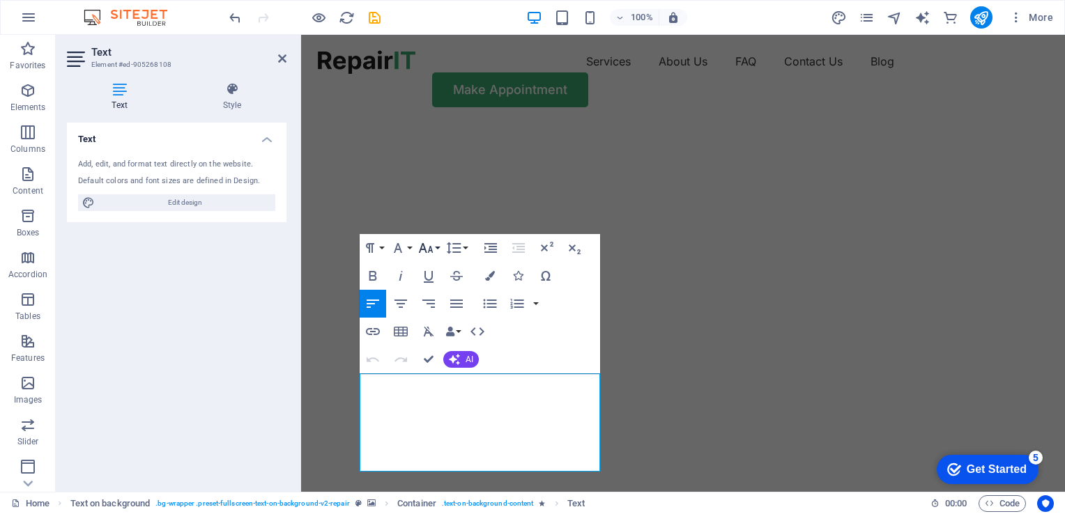
click at [438, 248] on button "Font Size" at bounding box center [428, 248] width 26 height 28
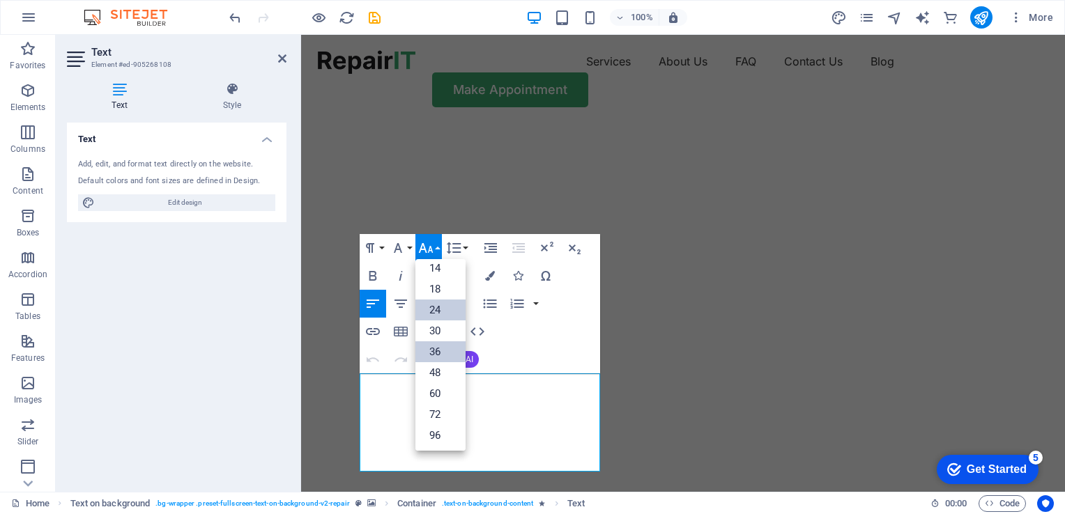
click at [429, 308] on link "24" at bounding box center [440, 310] width 50 height 21
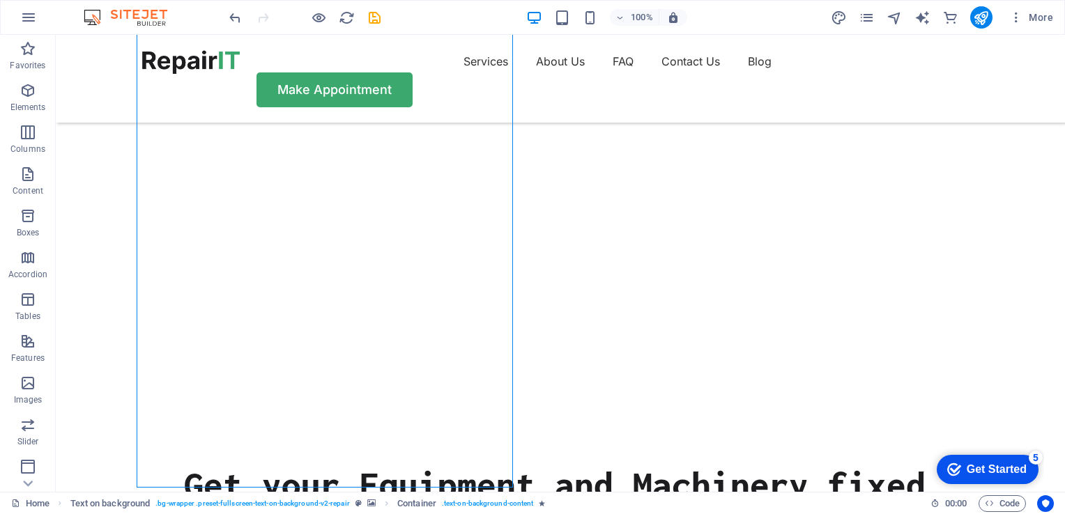
scroll to position [156, 0]
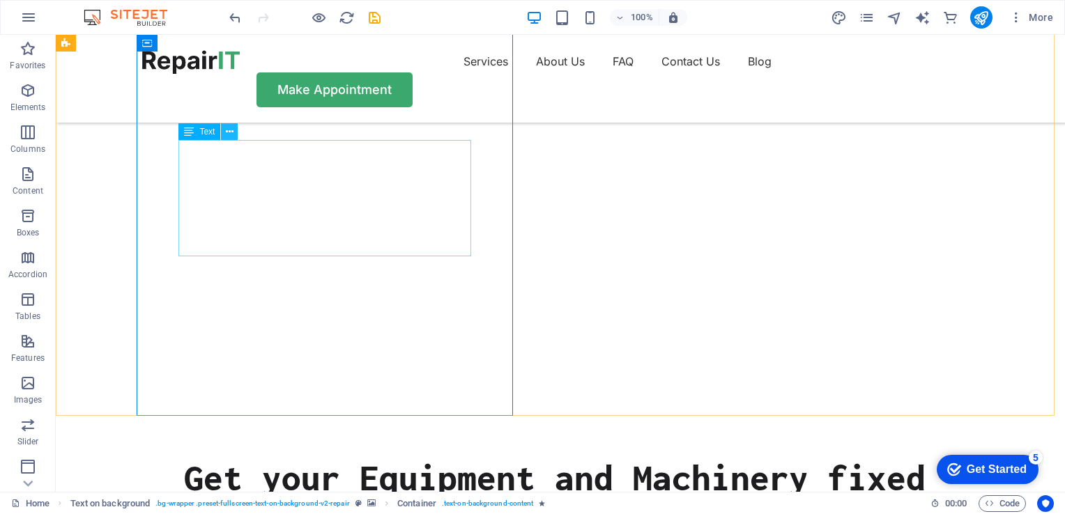
click at [229, 130] on icon at bounding box center [230, 132] width 8 height 15
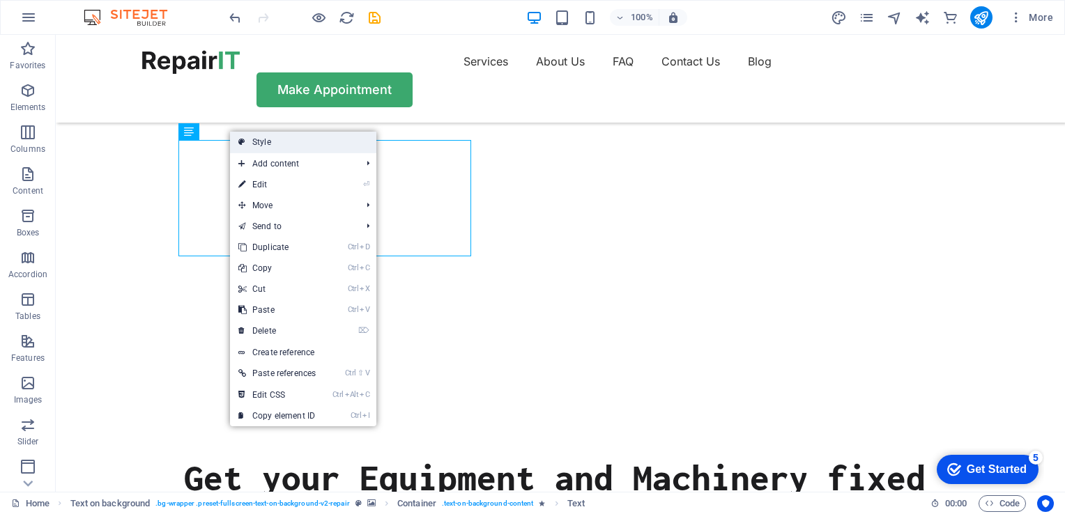
click at [260, 147] on link "Style" at bounding box center [303, 142] width 146 height 21
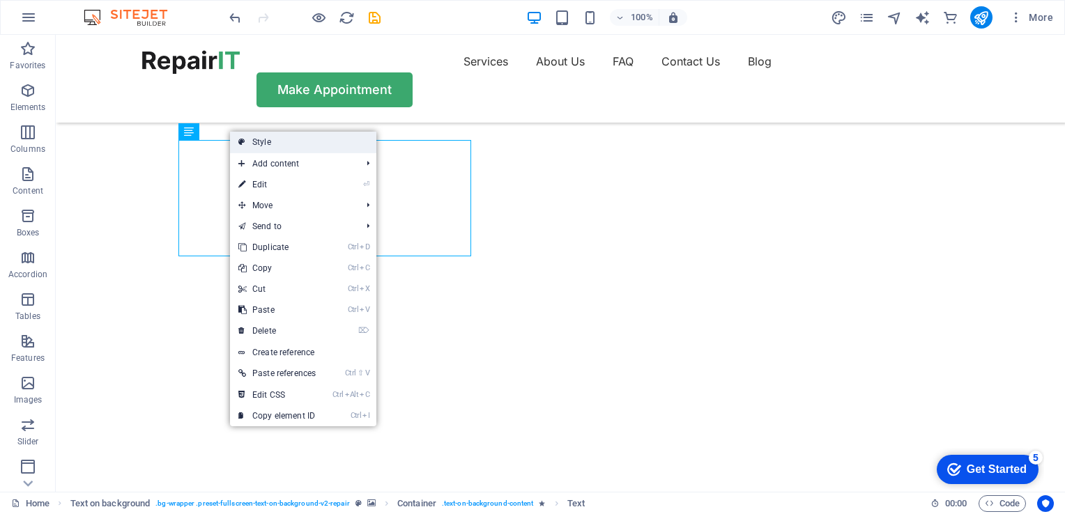
select select "%"
select select "rem"
select select "px"
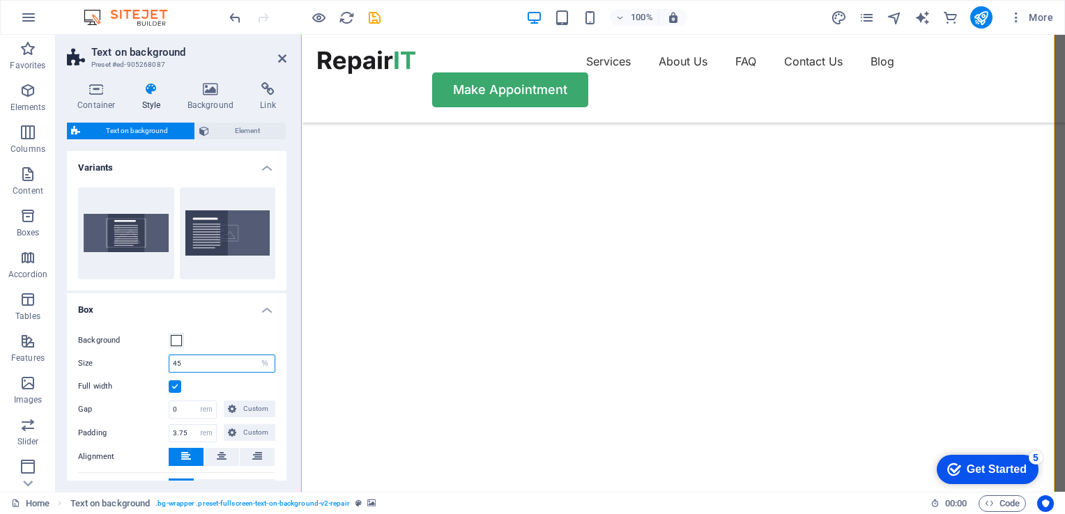
drag, startPoint x: 189, startPoint y: 362, endPoint x: 160, endPoint y: 364, distance: 29.3
click at [160, 364] on div "Size 45 px rem % vh vw" at bounding box center [176, 364] width 197 height 18
click at [614, 323] on div "Get your Equipment and Machinery fixed A complete solution for Industrial needs…" at bounding box center [683, 511] width 764 height 1264
drag, startPoint x: 187, startPoint y: 363, endPoint x: 144, endPoint y: 367, distance: 43.4
click at [144, 367] on div "Size 30 px rem % vh vw" at bounding box center [176, 364] width 197 height 18
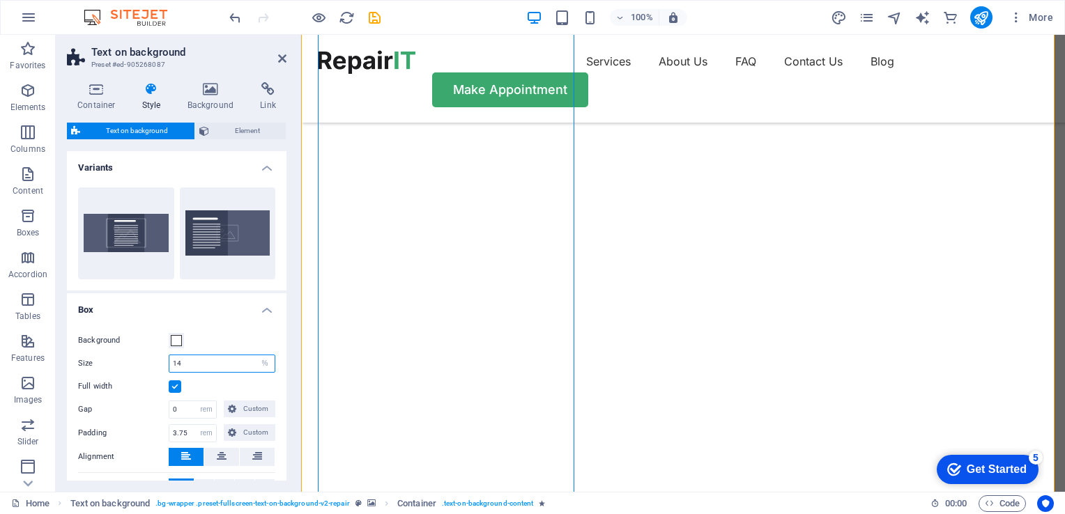
drag, startPoint x: 185, startPoint y: 364, endPoint x: 167, endPoint y: 366, distance: 18.2
click at [167, 366] on div "Size 14 px rem % vh vw" at bounding box center [176, 364] width 197 height 18
type input "12"
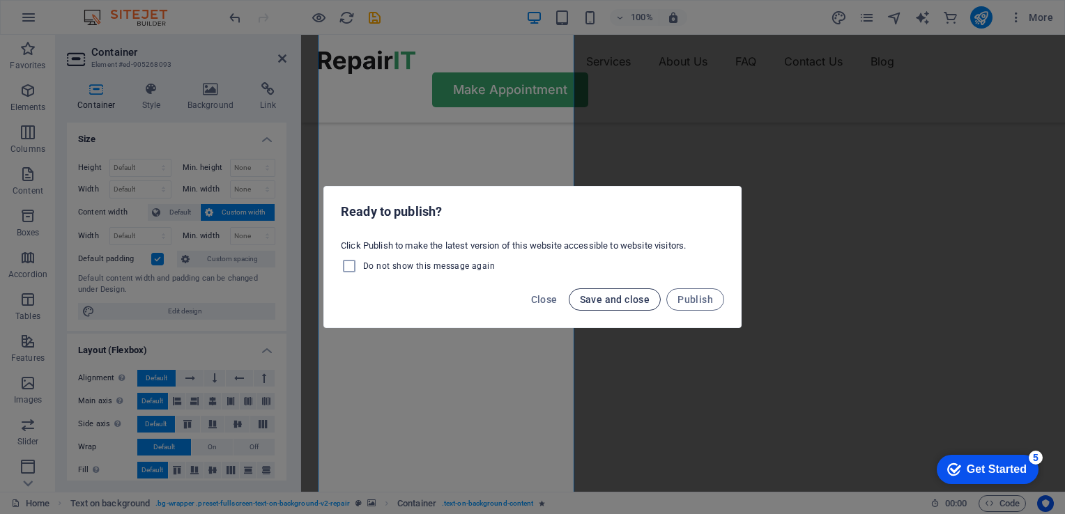
click at [599, 303] on span "Save and close" at bounding box center [615, 299] width 70 height 11
